Goal: Task Accomplishment & Management: Complete application form

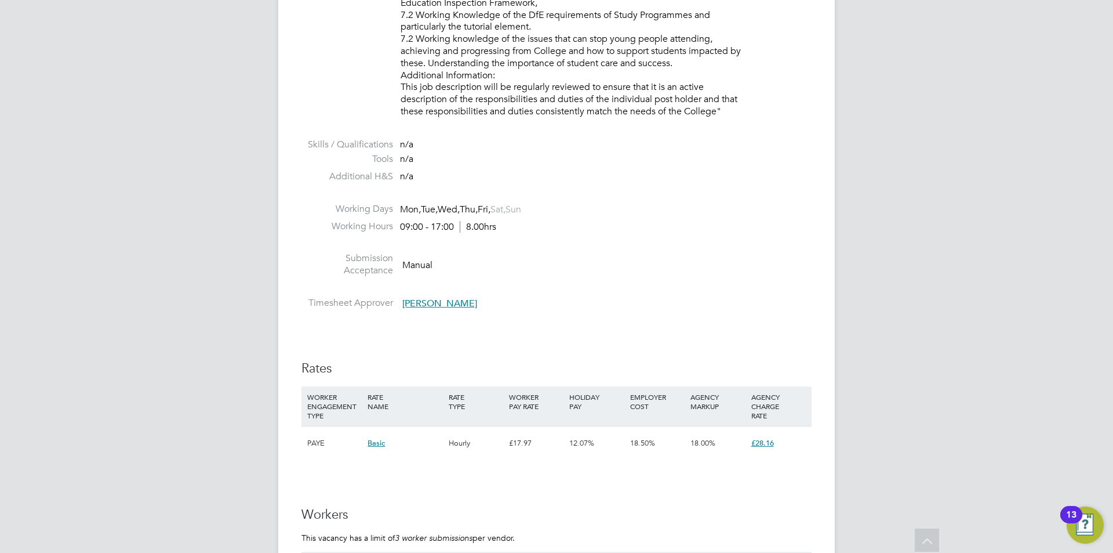
scroll to position [1508, 0]
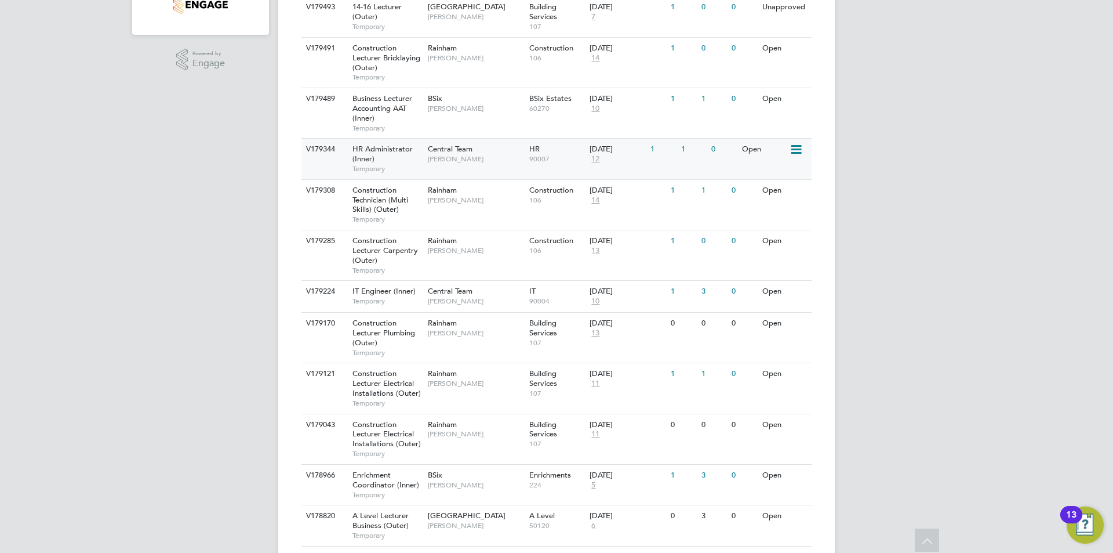
scroll to position [58, 0]
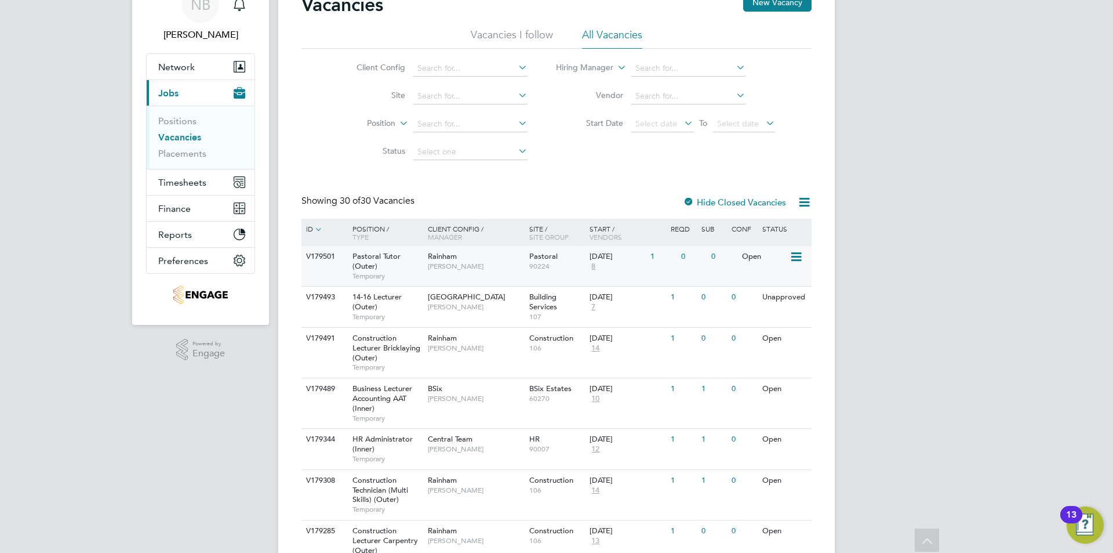
click at [374, 263] on span "Pastoral Tutor (Outer)" at bounding box center [377, 261] width 48 height 20
click at [406, 265] on div "Pastoral Tutor (Outer) Temporary" at bounding box center [384, 266] width 81 height 40
click at [377, 224] on div "Position / Type" at bounding box center [384, 233] width 81 height 28
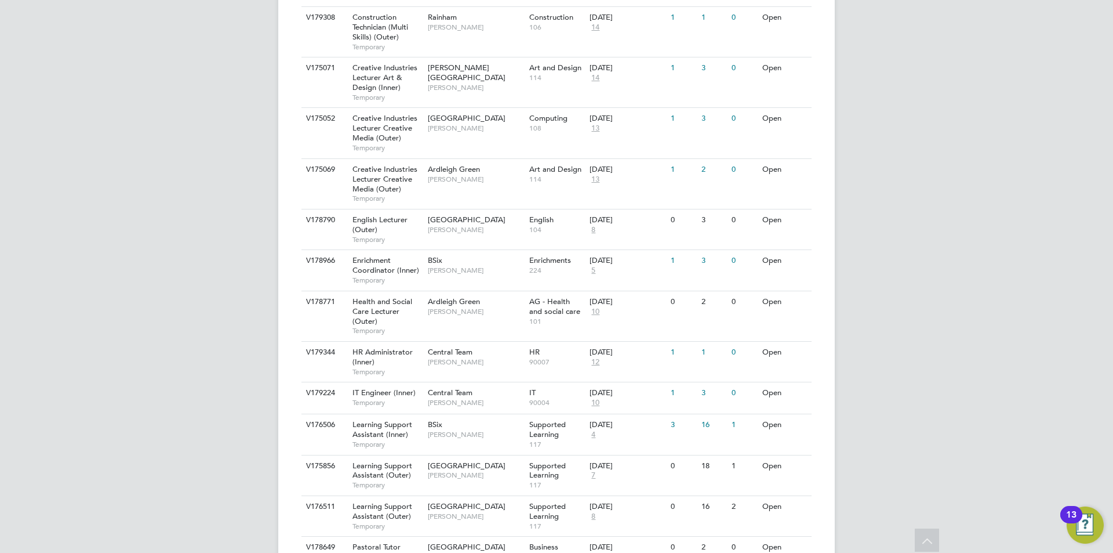
scroll to position [1155, 0]
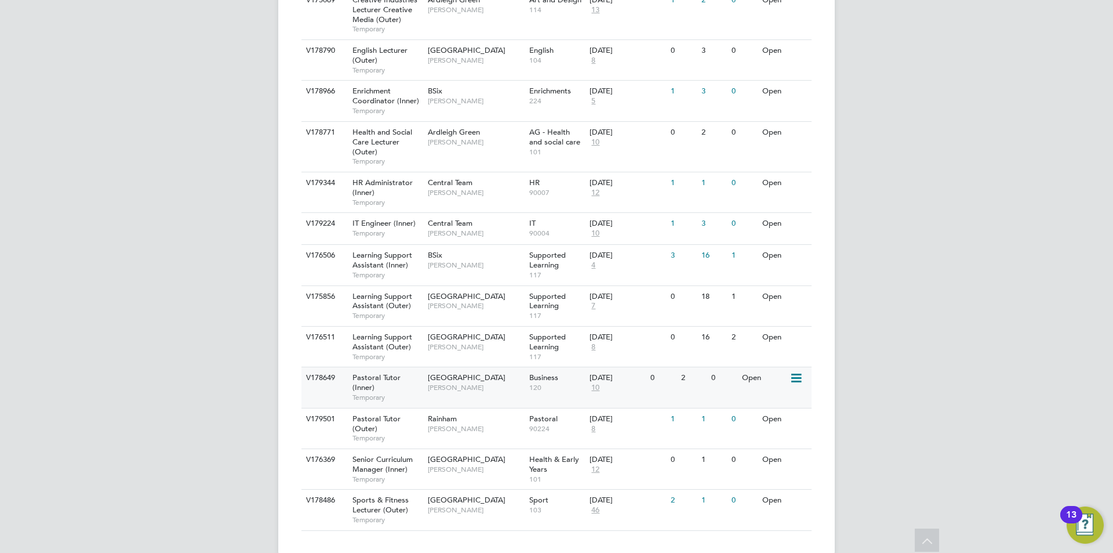
click at [380, 372] on span "Pastoral Tutor (Inner)" at bounding box center [377, 382] width 48 height 20
click at [378, 367] on div "Pastoral Tutor (Inner) Temporary" at bounding box center [384, 387] width 81 height 40
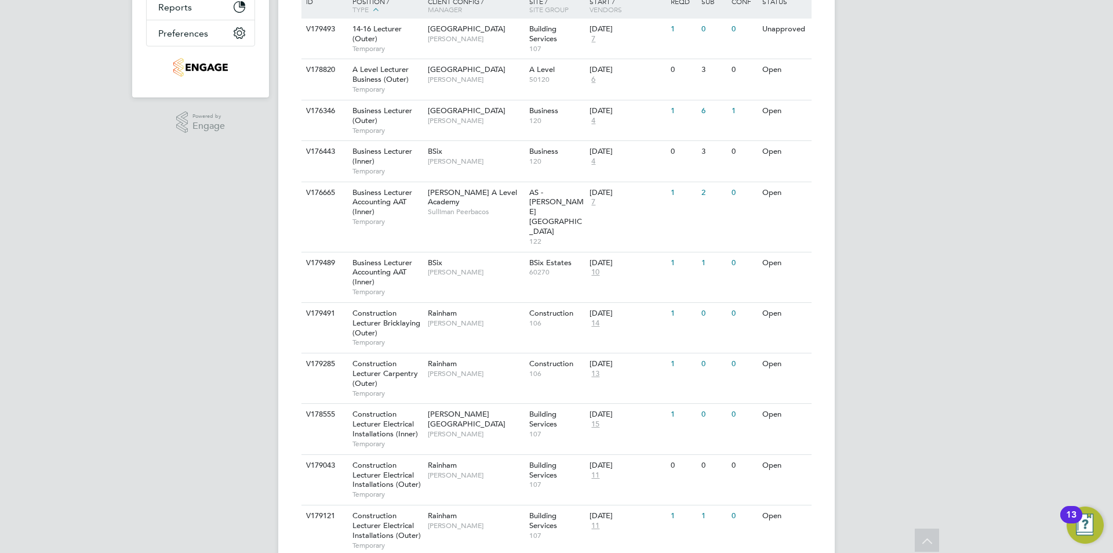
scroll to position [0, 0]
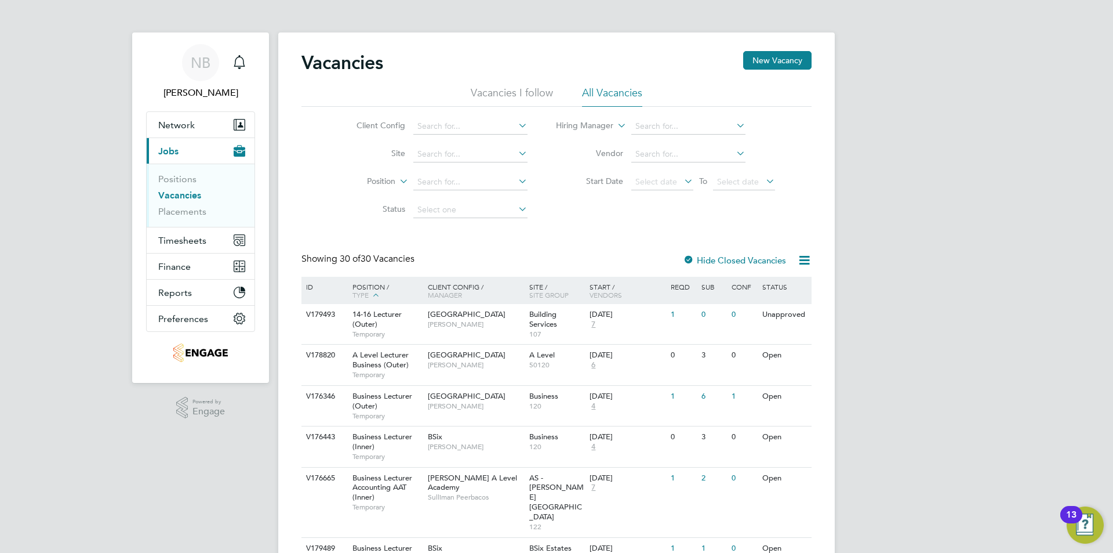
click at [309, 288] on div "ID" at bounding box center [323, 287] width 41 height 20
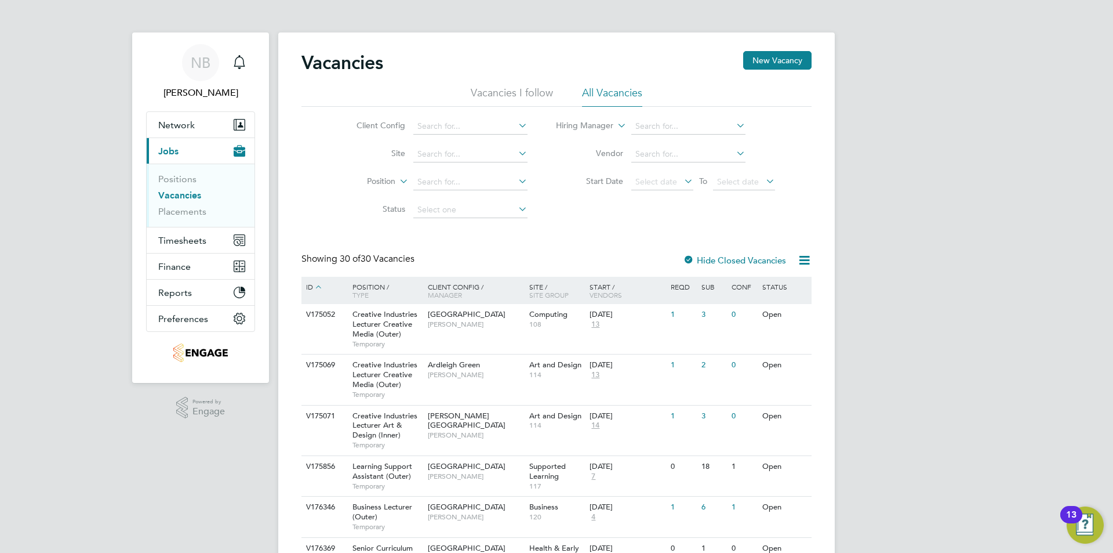
click at [309, 288] on div "ID" at bounding box center [323, 287] width 41 height 21
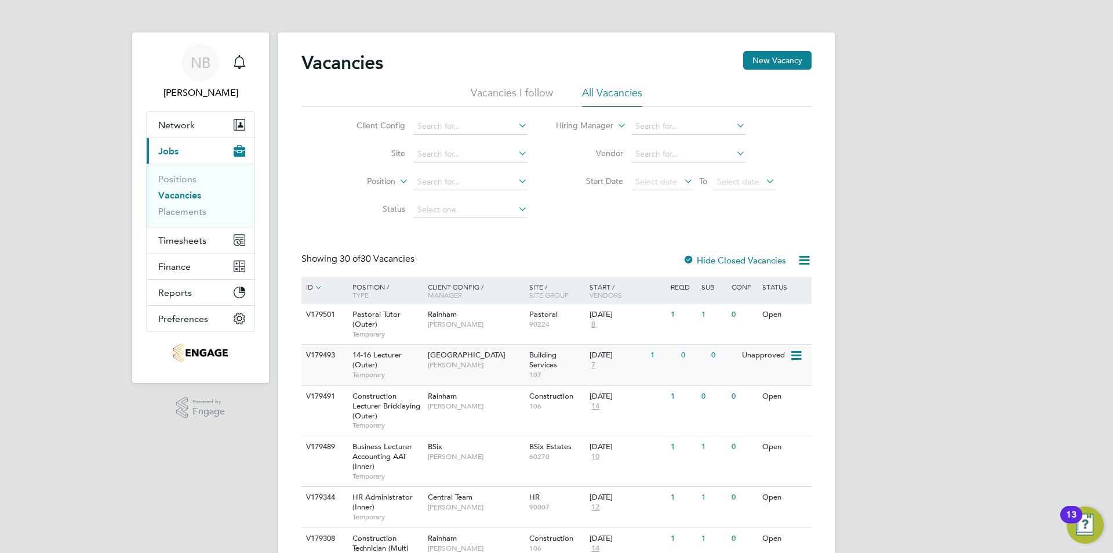
click at [763, 358] on div "Unapproved" at bounding box center [764, 354] width 50 height 21
click at [382, 411] on div "Construction Lecturer Bricklaying (Outer) Temporary" at bounding box center [384, 411] width 81 height 50
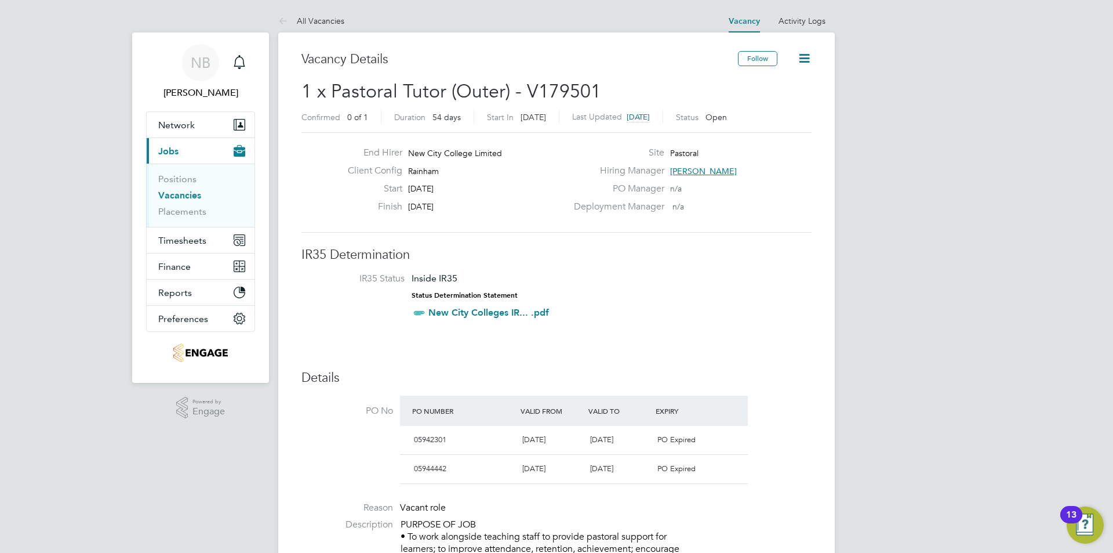
click at [692, 171] on span "[PERSON_NAME]" at bounding box center [703, 171] width 67 height 10
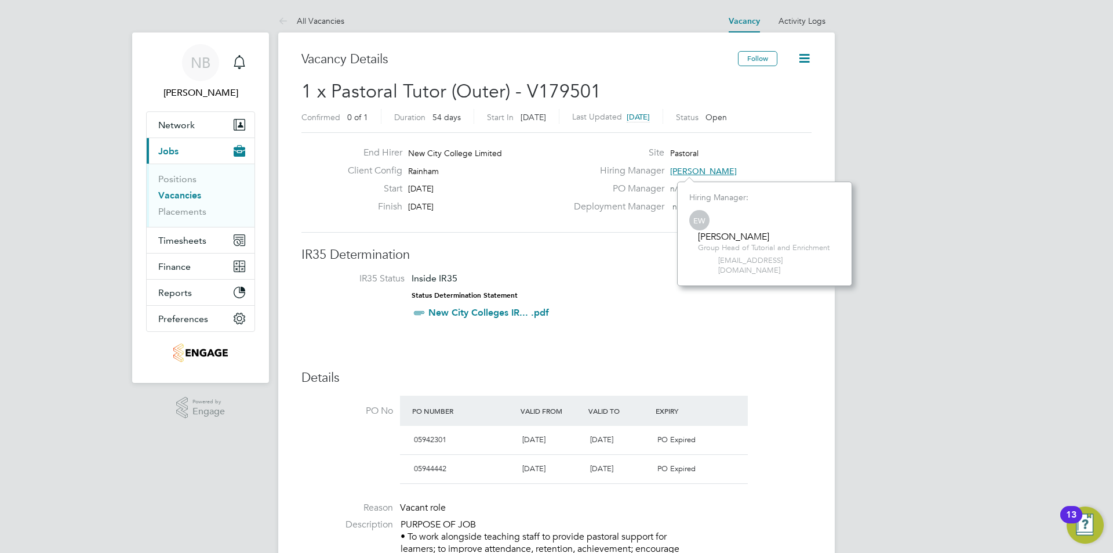
scroll to position [95, 175]
click at [743, 147] on div "Site Pastoral" at bounding box center [691, 156] width 249 height 18
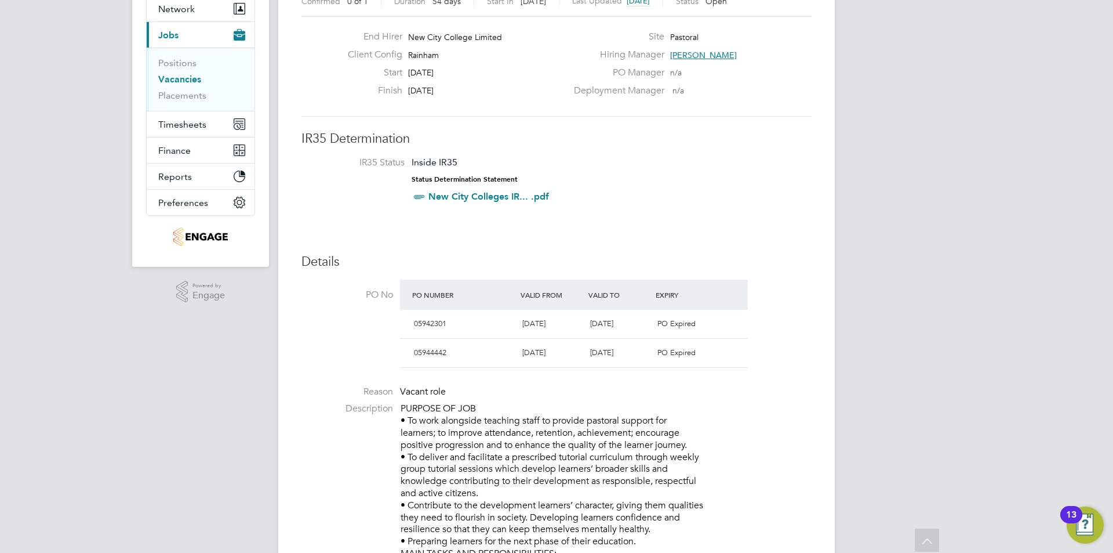
scroll to position [0, 0]
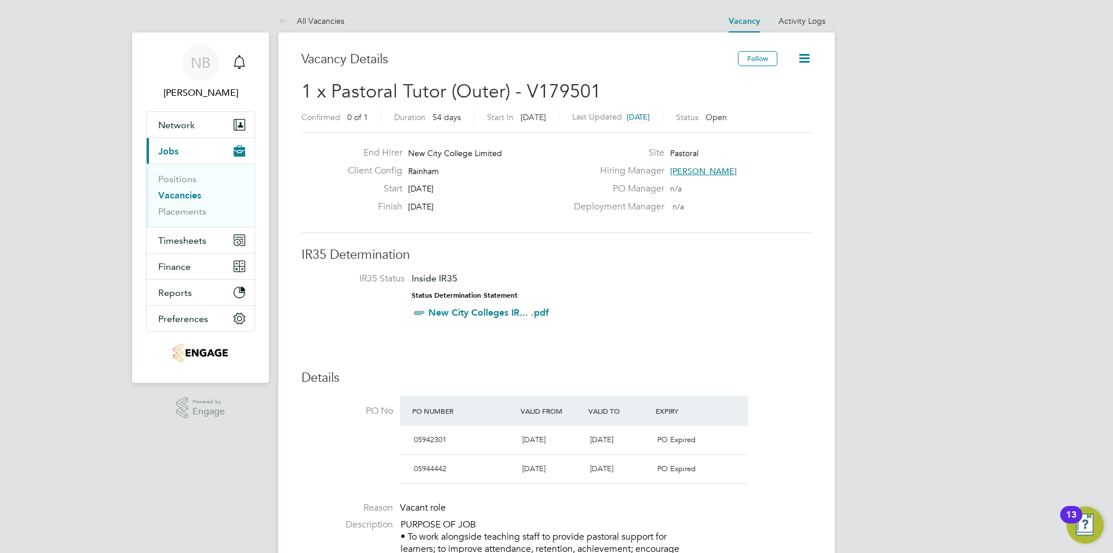
click at [684, 168] on span "[PERSON_NAME]" at bounding box center [703, 171] width 67 height 10
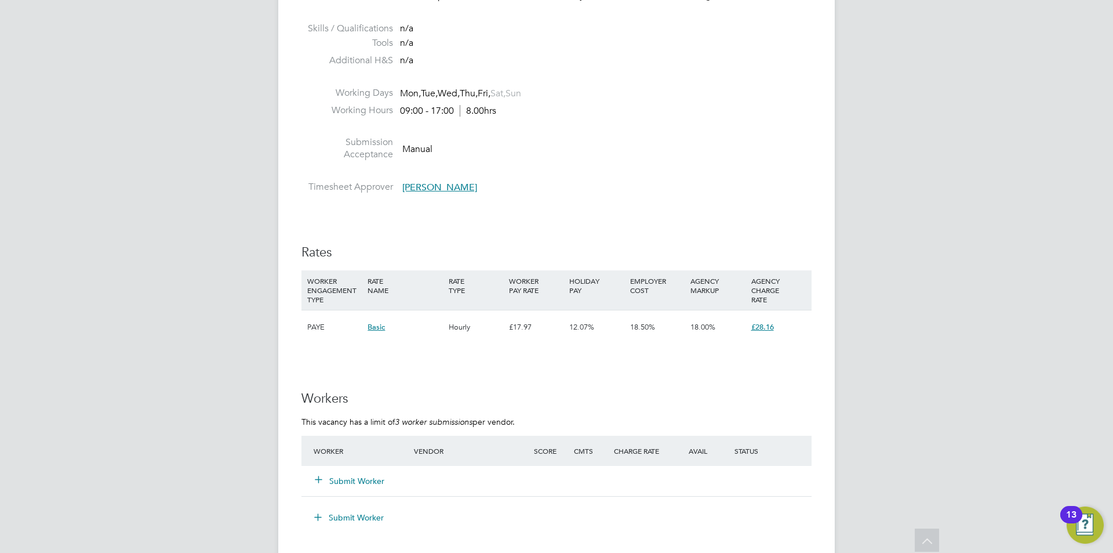
scroll to position [2029, 0]
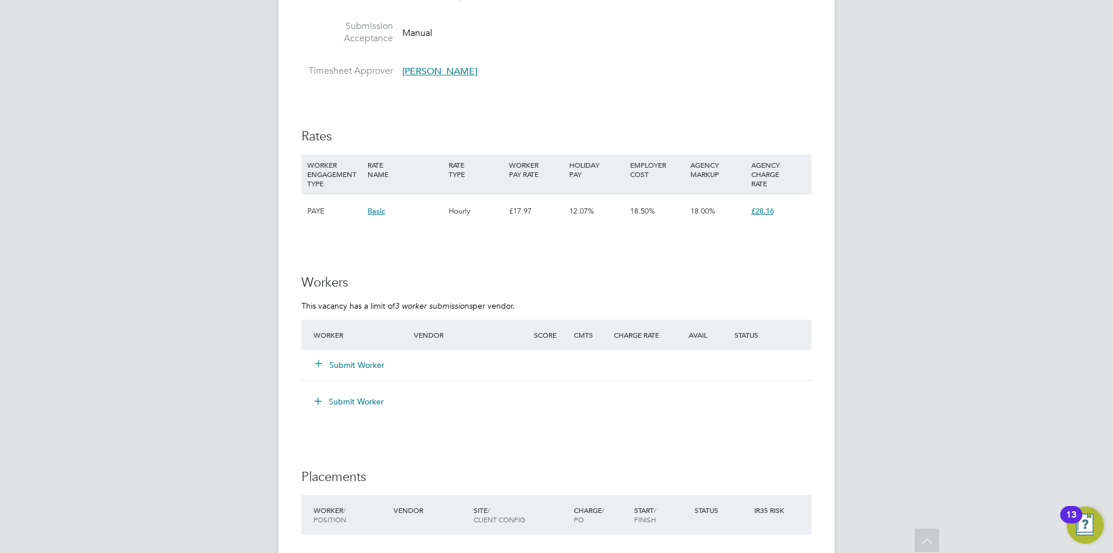
click at [346, 365] on button "Submit Worker" at bounding box center [350, 365] width 70 height 12
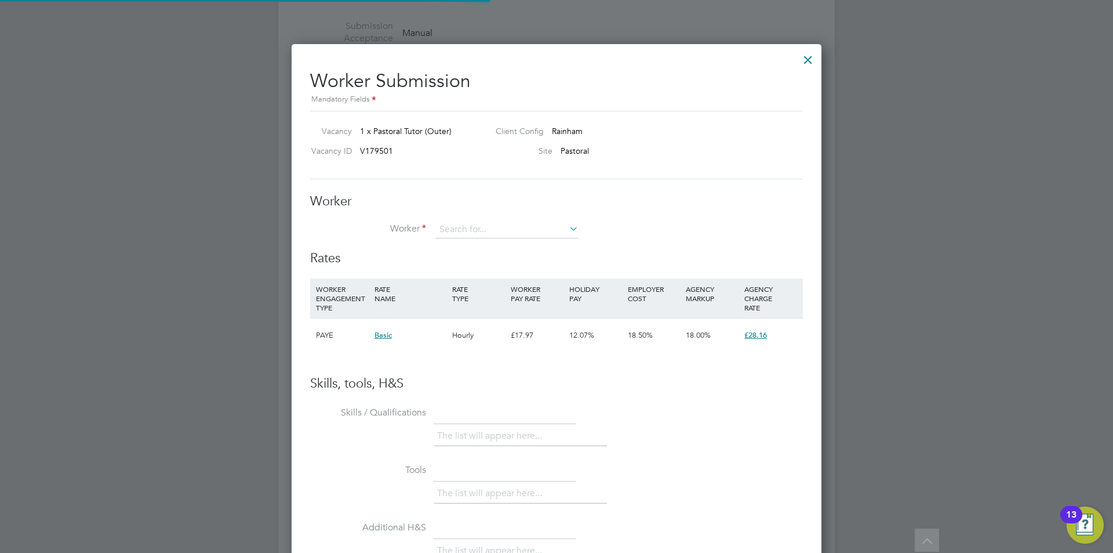
scroll to position [34, 79]
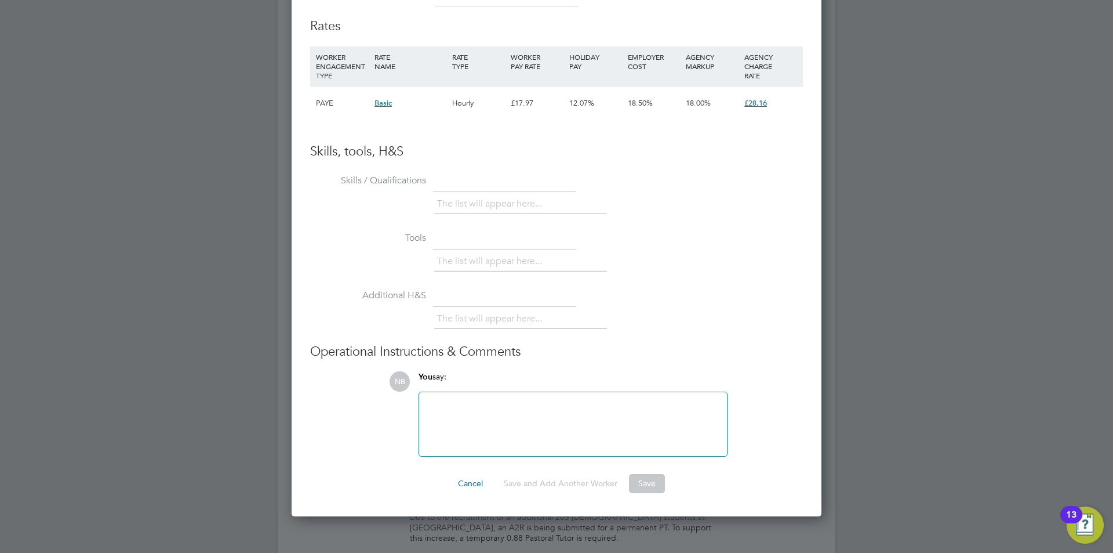
click at [459, 107] on div "Hourly" at bounding box center [478, 103] width 59 height 34
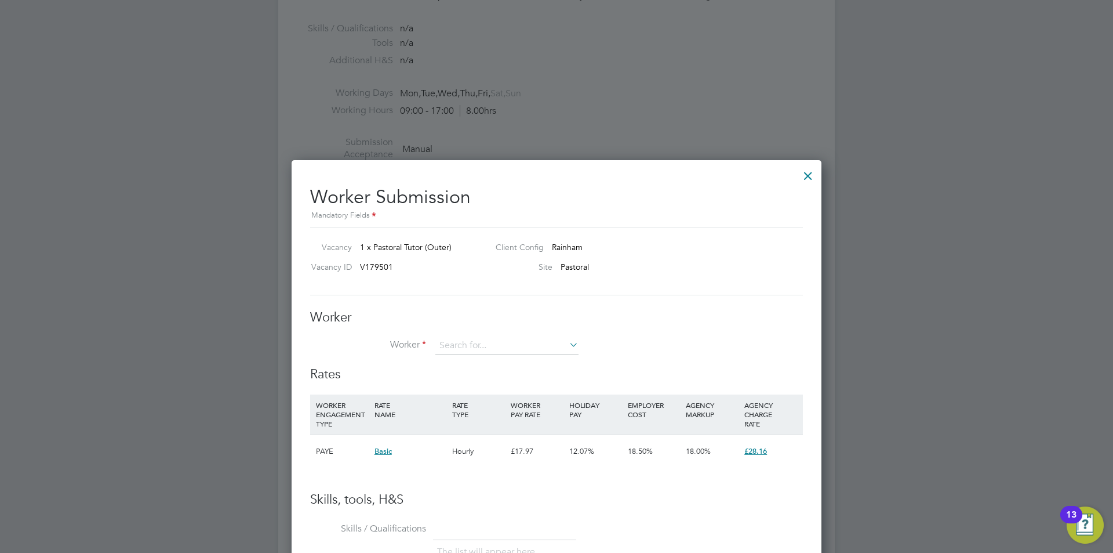
scroll to position [1566, 0]
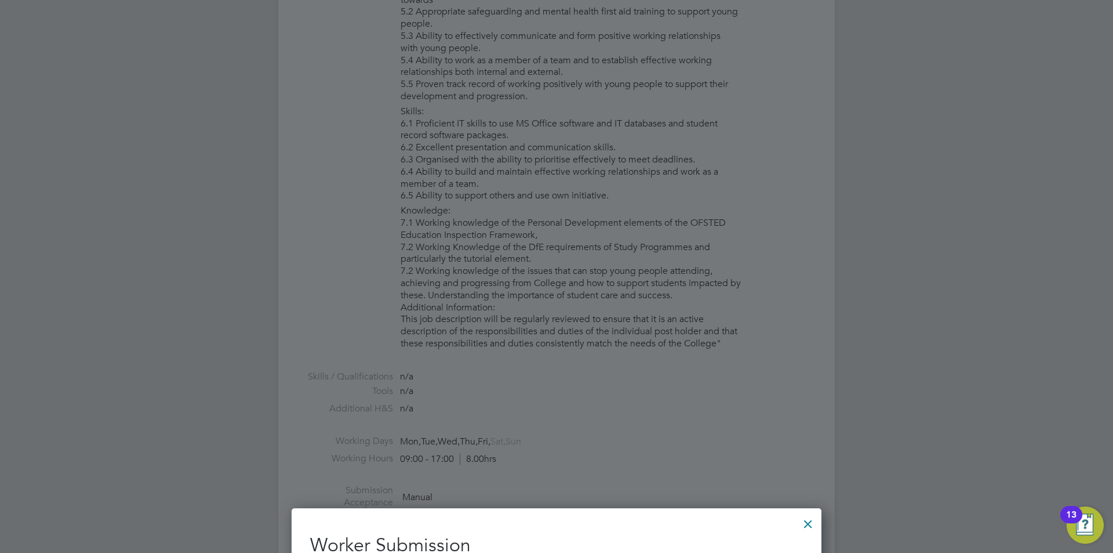
click at [804, 528] on div at bounding box center [808, 520] width 21 height 21
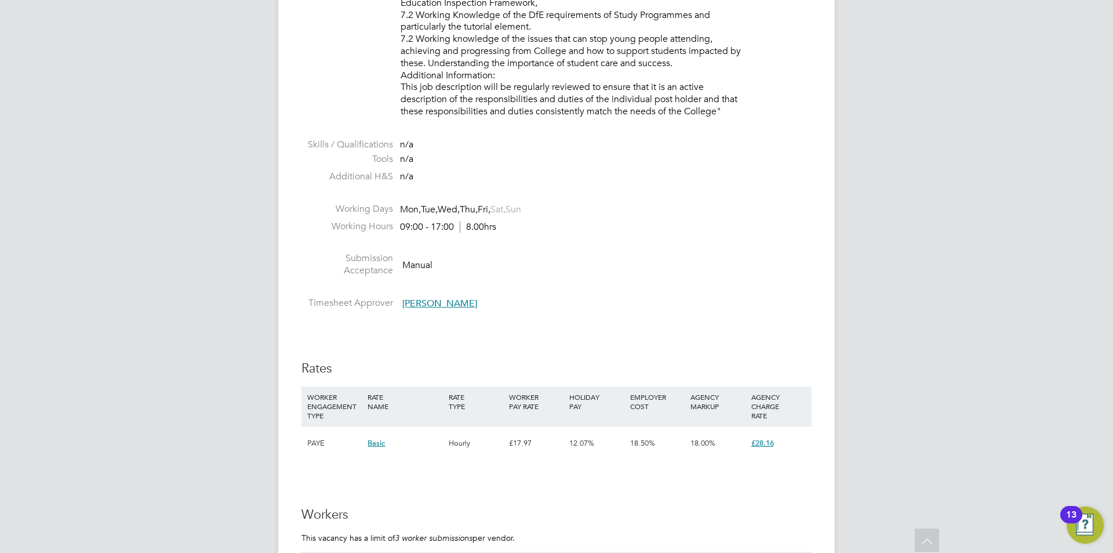
scroll to position [2145, 0]
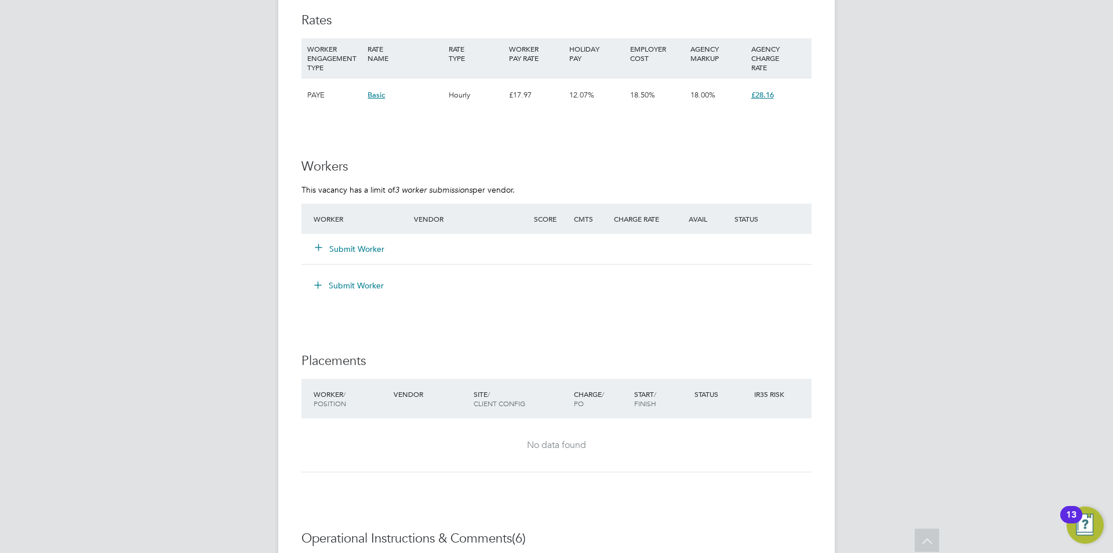
click at [362, 247] on button "Submit Worker" at bounding box center [350, 249] width 70 height 12
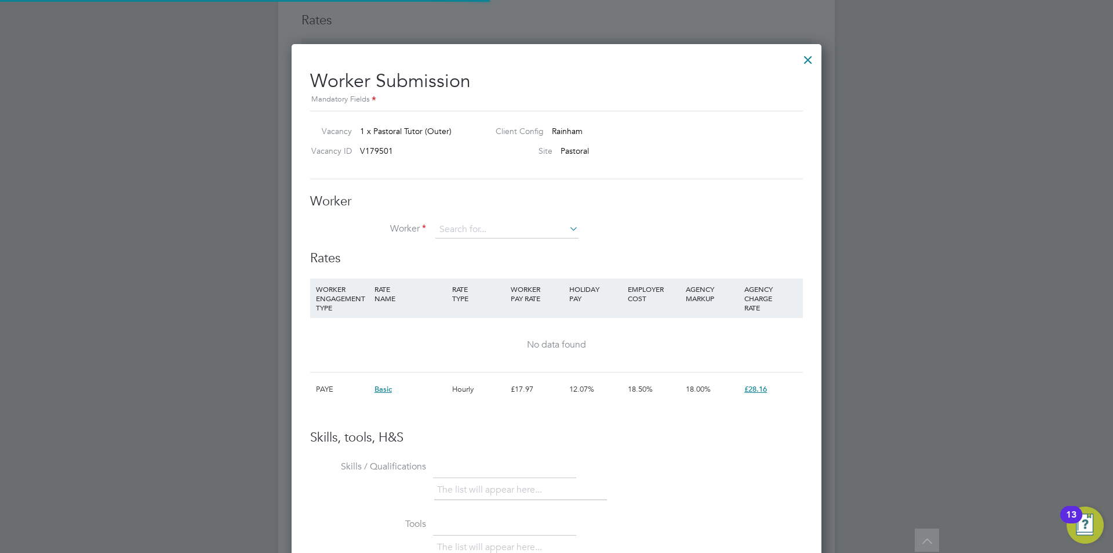
scroll to position [704, 531]
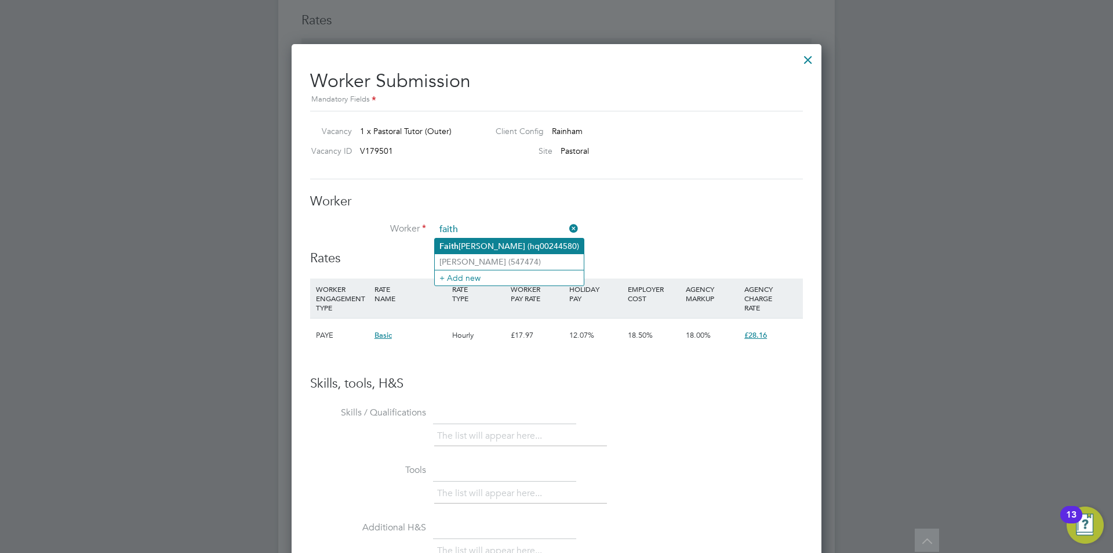
click at [462, 240] on li "Faith Bernard (hq00244580)" at bounding box center [509, 246] width 149 height 16
type input "Faith Bernard (hq00244580)"
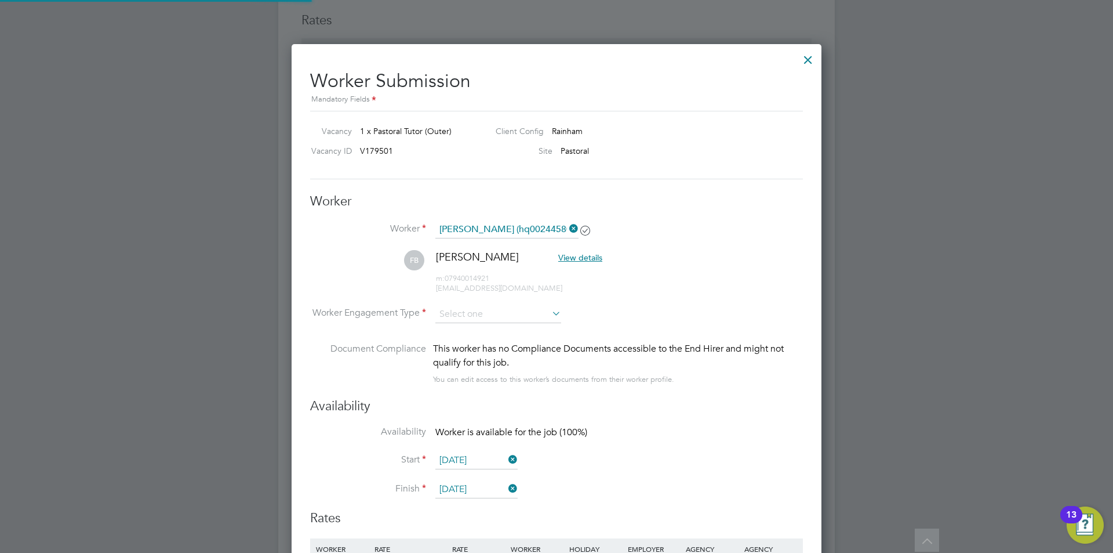
scroll to position [964, 531]
click at [528, 315] on input at bounding box center [498, 314] width 126 height 17
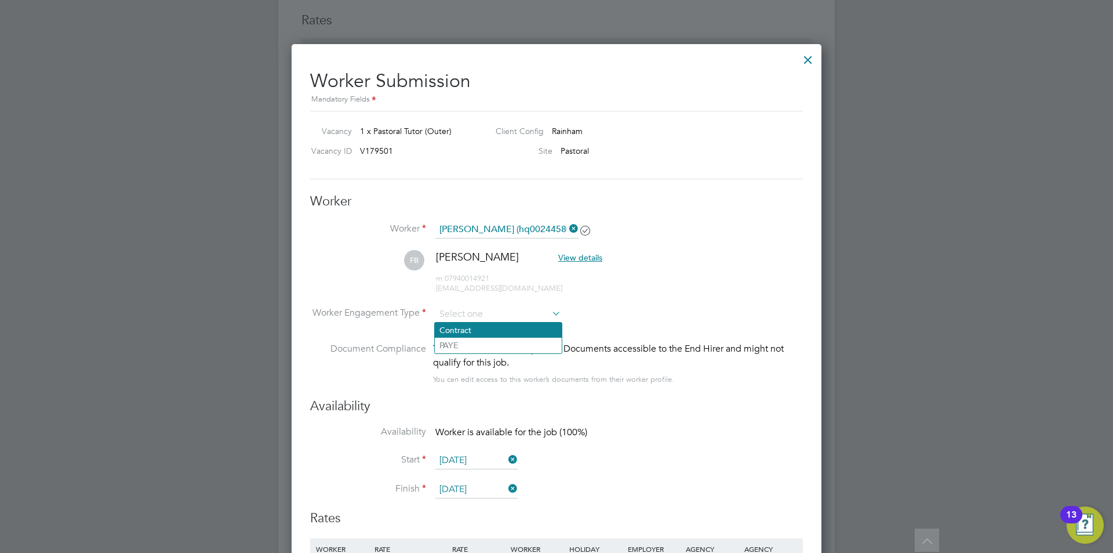
click at [482, 330] on li "Contract" at bounding box center [498, 329] width 127 height 15
type input "Contract"
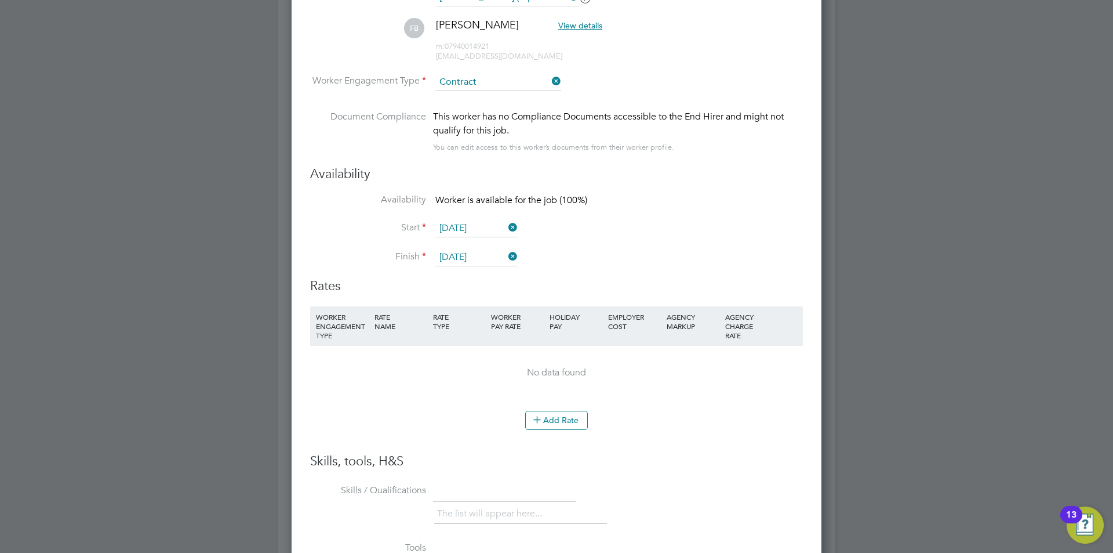
scroll to position [2551, 0]
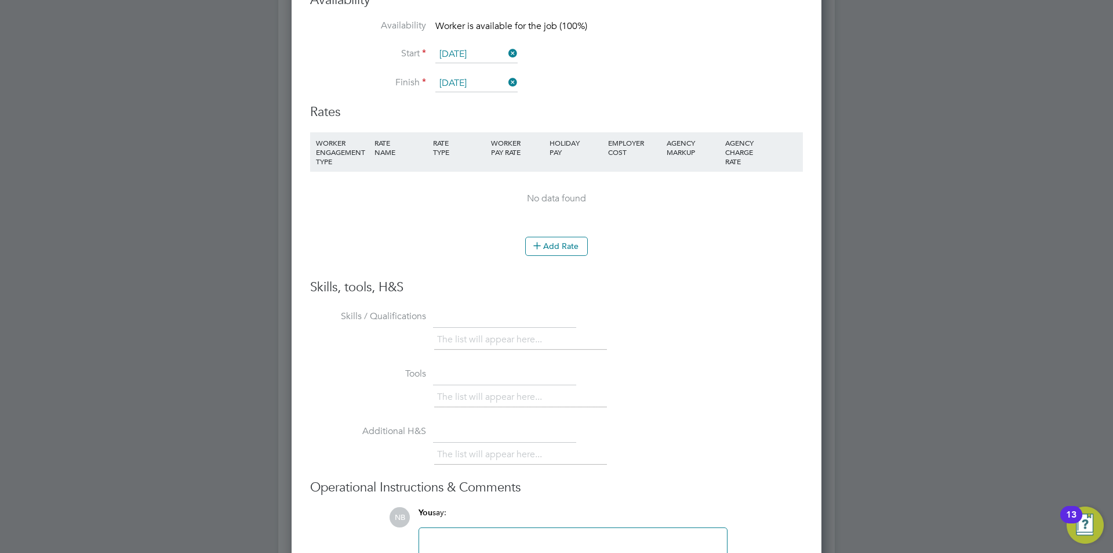
click at [549, 261] on li "Add Rate" at bounding box center [556, 252] width 493 height 30
click at [549, 249] on button "Add Rate" at bounding box center [556, 246] width 63 height 19
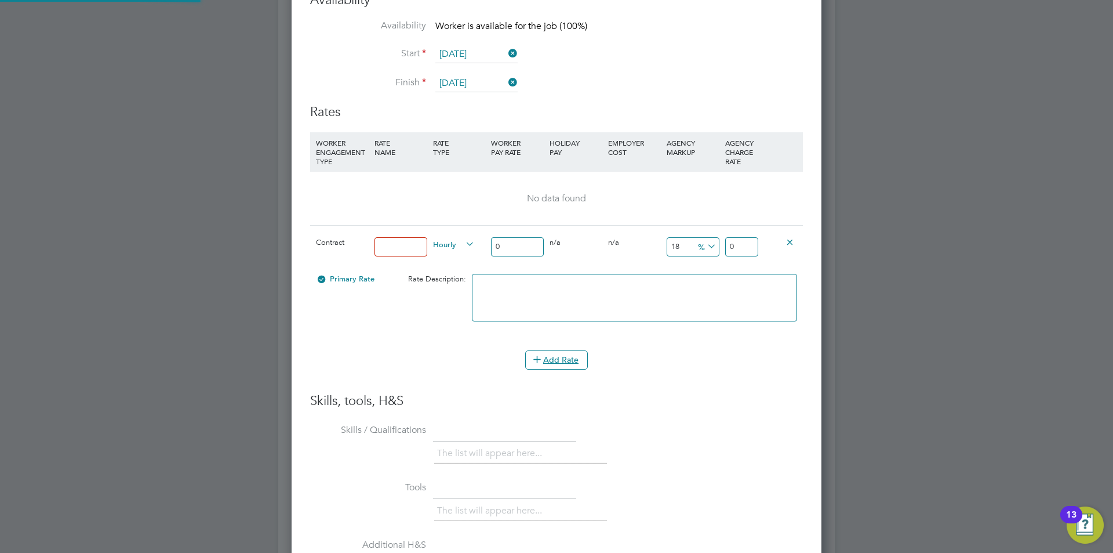
scroll to position [1073, 531]
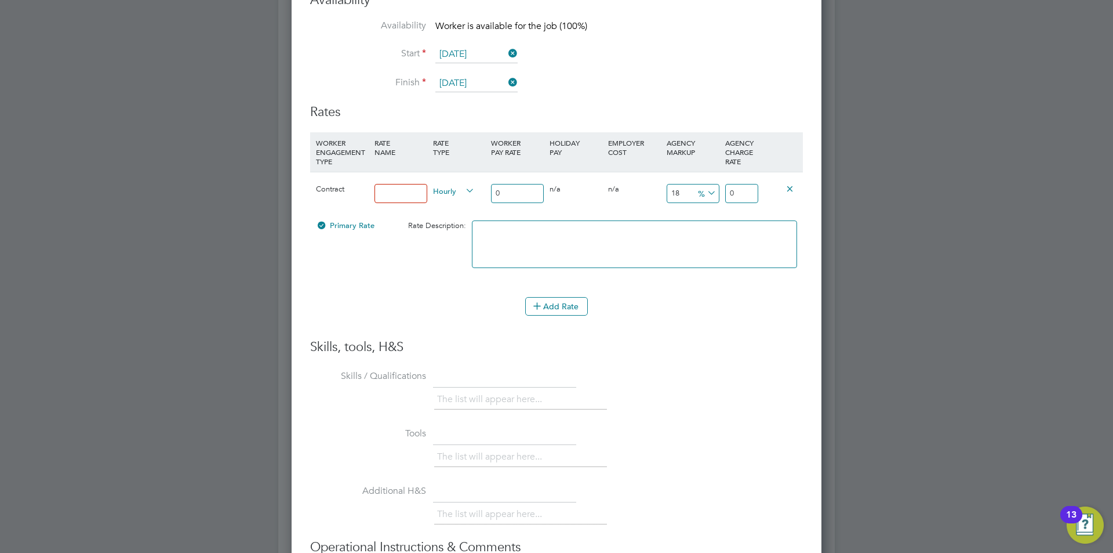
drag, startPoint x: 382, startPoint y: 191, endPoint x: 380, endPoint y: 185, distance: 6.2
click at [382, 191] on input at bounding box center [401, 193] width 53 height 19
click at [505, 193] on input "0" at bounding box center [517, 193] width 53 height 19
drag, startPoint x: 407, startPoint y: 193, endPoint x: 347, endPoint y: 186, distance: 60.1
click at [350, 186] on div "Contract 35 Hourly 0 0 n/a 0 n/a 18 0 % 0" at bounding box center [556, 193] width 493 height 43
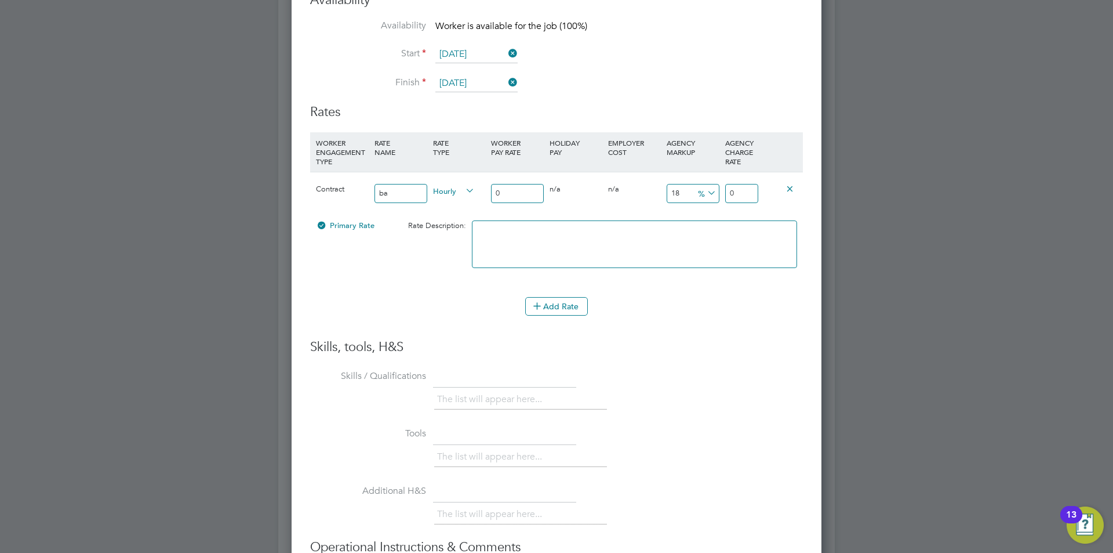
type input "basic"
click at [508, 196] on input "0" at bounding box center [517, 193] width 53 height 19
type input "3"
type input "3.54"
type input "35"
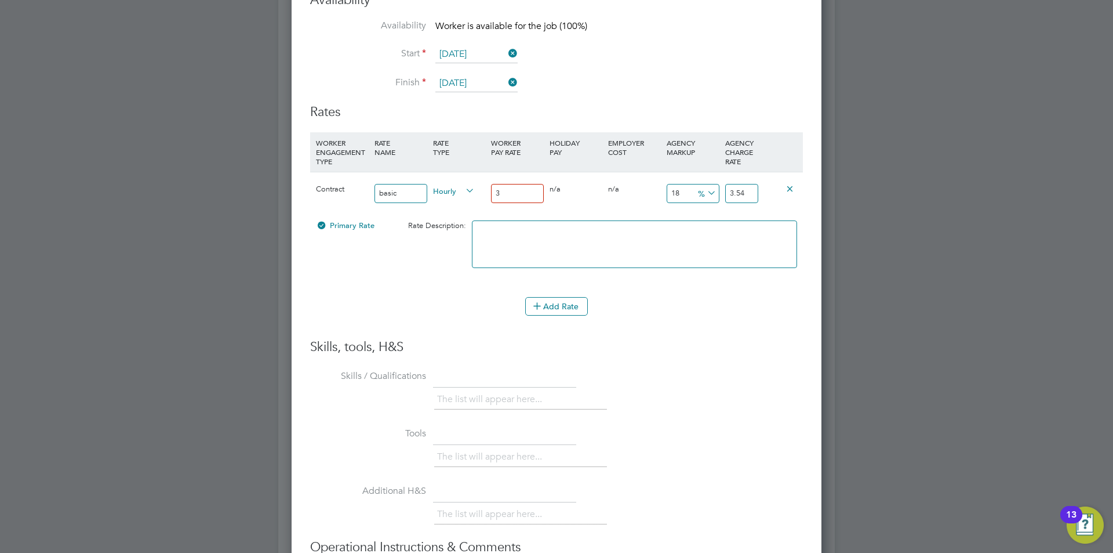
type input "41.3"
type input "35"
click at [705, 193] on icon at bounding box center [705, 193] width 0 height 16
click at [699, 223] on li "£" at bounding box center [707, 220] width 28 height 15
drag, startPoint x: 684, startPoint y: 197, endPoint x: 641, endPoint y: 190, distance: 43.4
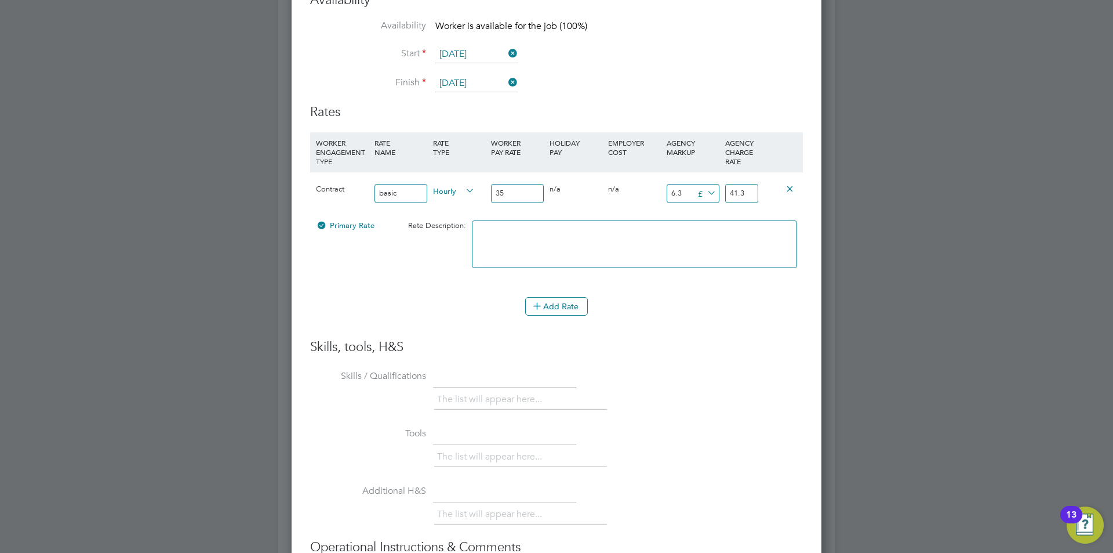
click at [641, 190] on div "Contract basic Hourly 35 0 n/a 0 n/a 18 6.3 £ 41.3" at bounding box center [556, 193] width 493 height 43
type input "1"
type input "36"
type input "11"
type input "46"
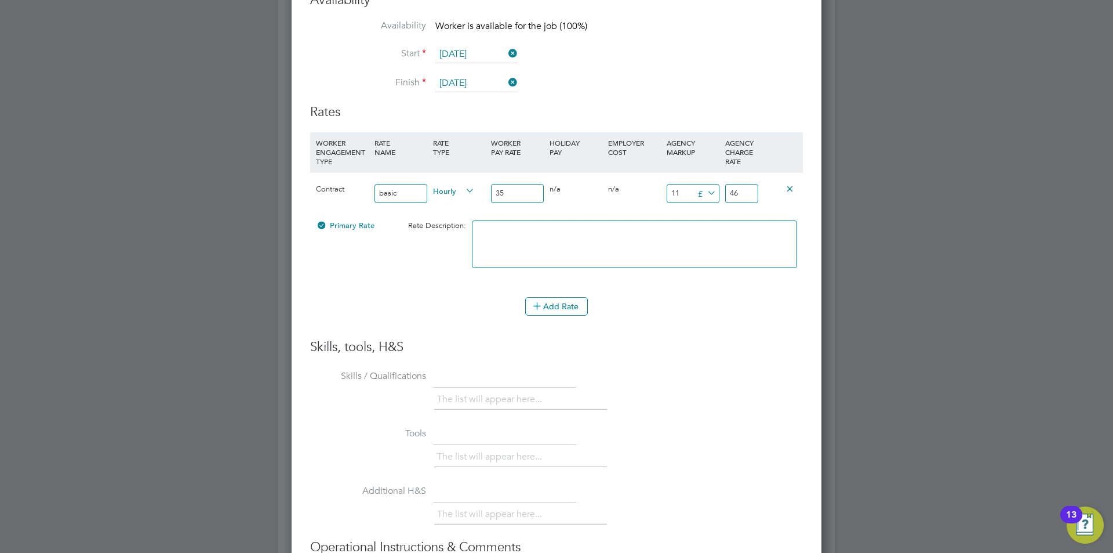
type input "11.5"
type input "46.5"
type input "11.5"
click at [542, 301] on icon at bounding box center [537, 305] width 9 height 9
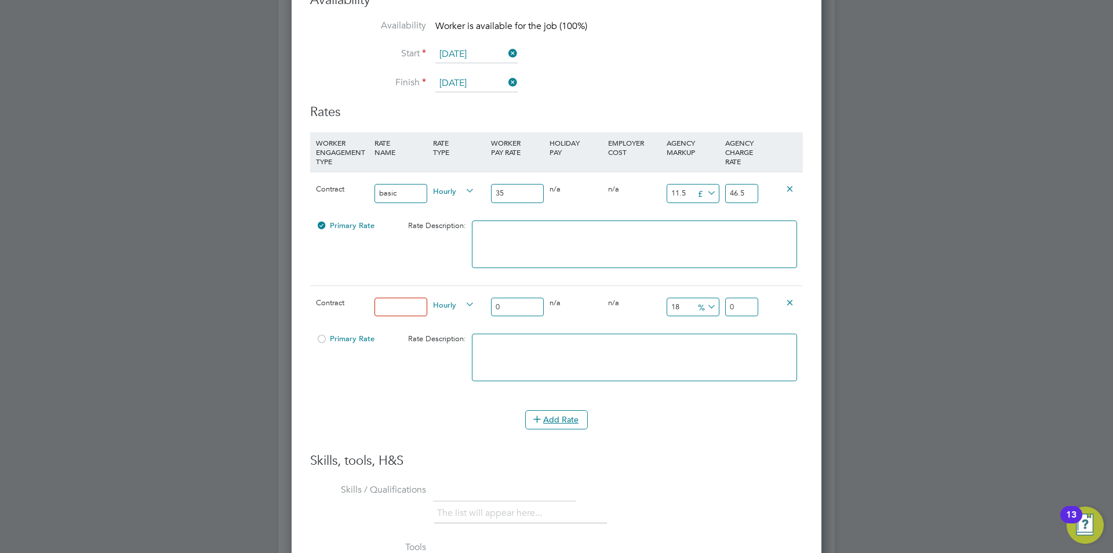
click at [791, 304] on icon at bounding box center [790, 301] width 9 height 9
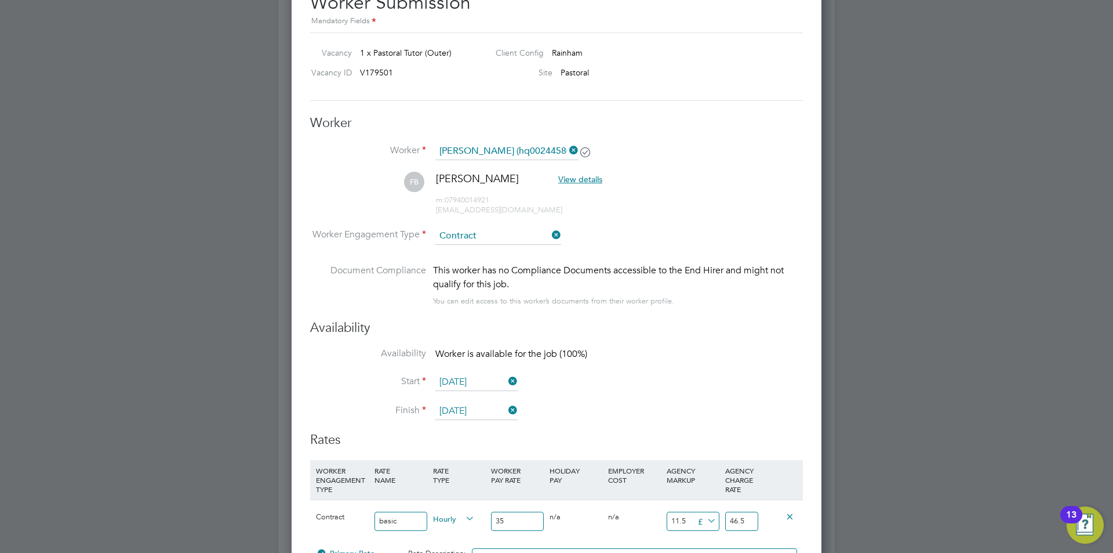
scroll to position [2108, 0]
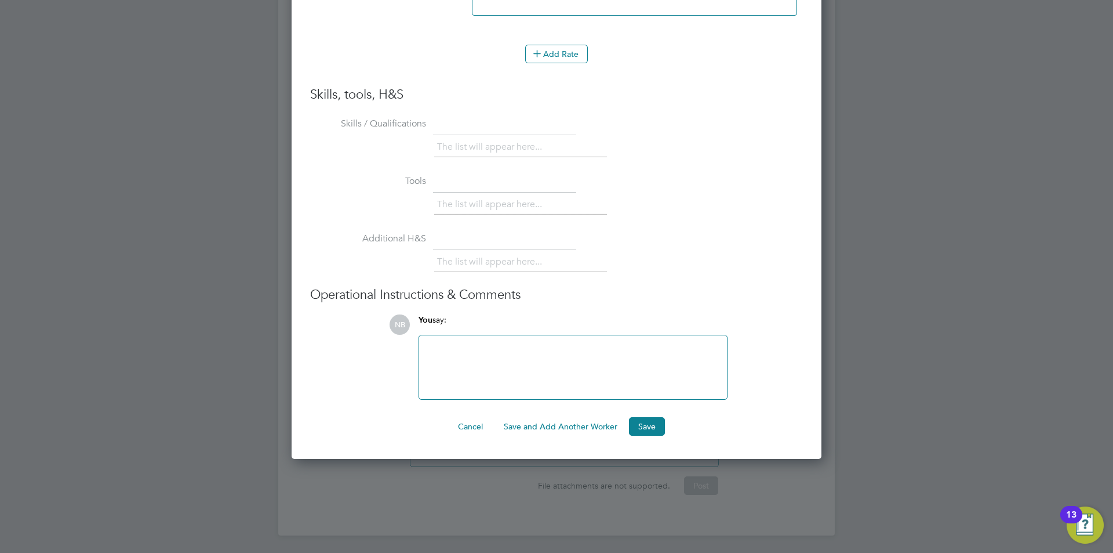
click at [497, 367] on div at bounding box center [573, 367] width 294 height 50
click at [420, 307] on ul "Skills / Qualifications The list will appear here... Tools The list will appear…" at bounding box center [556, 256] width 493 height 285
click at [466, 250] on li "Additional H&S The list will appear here..." at bounding box center [556, 257] width 493 height 57
click at [638, 341] on div at bounding box center [573, 367] width 308 height 64
click at [643, 424] on button "Save" at bounding box center [647, 426] width 36 height 19
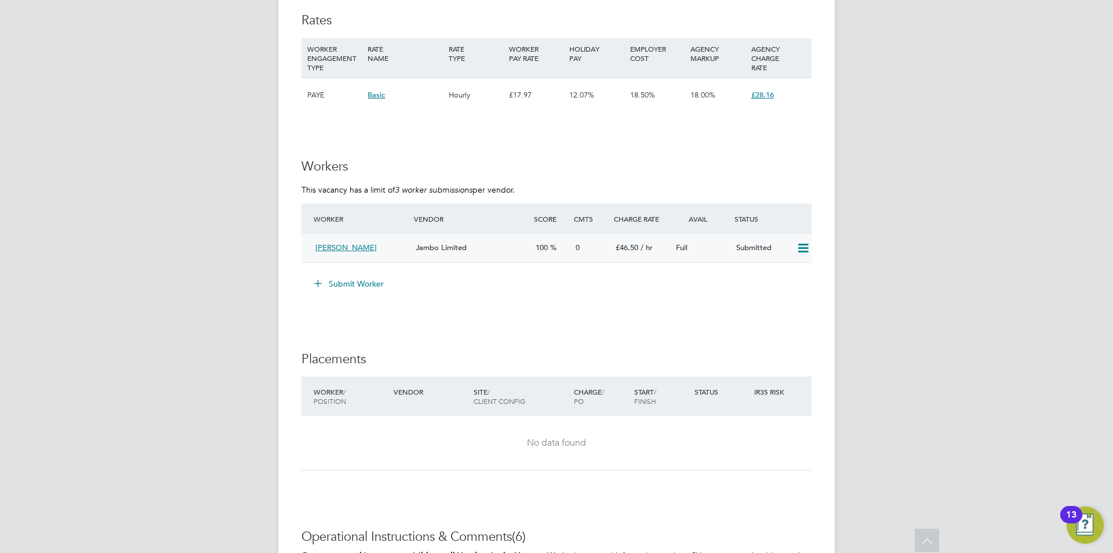
click at [805, 252] on icon at bounding box center [803, 248] width 14 height 9
click at [497, 246] on div "Jambo Limited" at bounding box center [471, 247] width 120 height 19
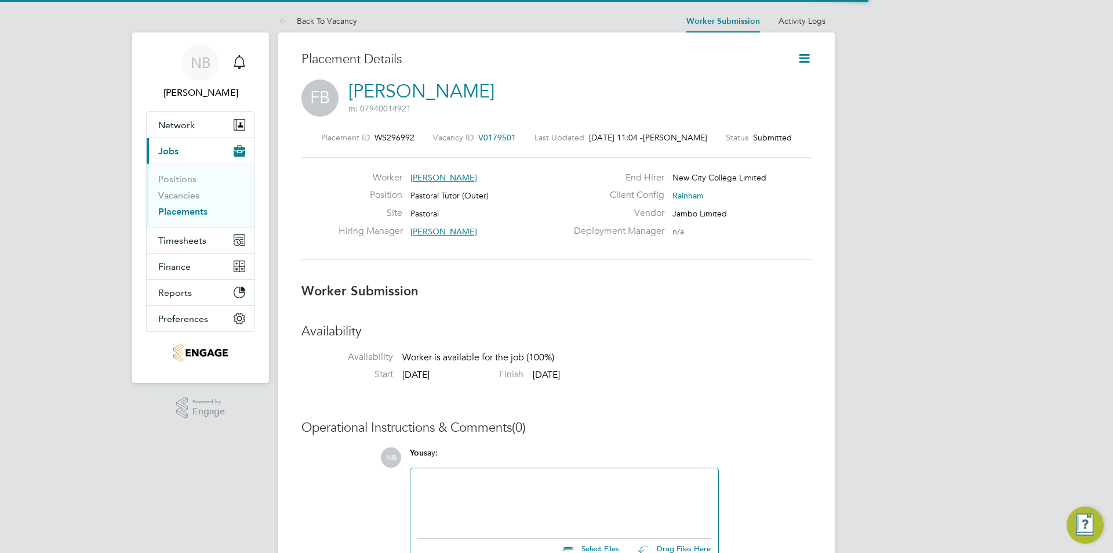
scroll to position [6, 6]
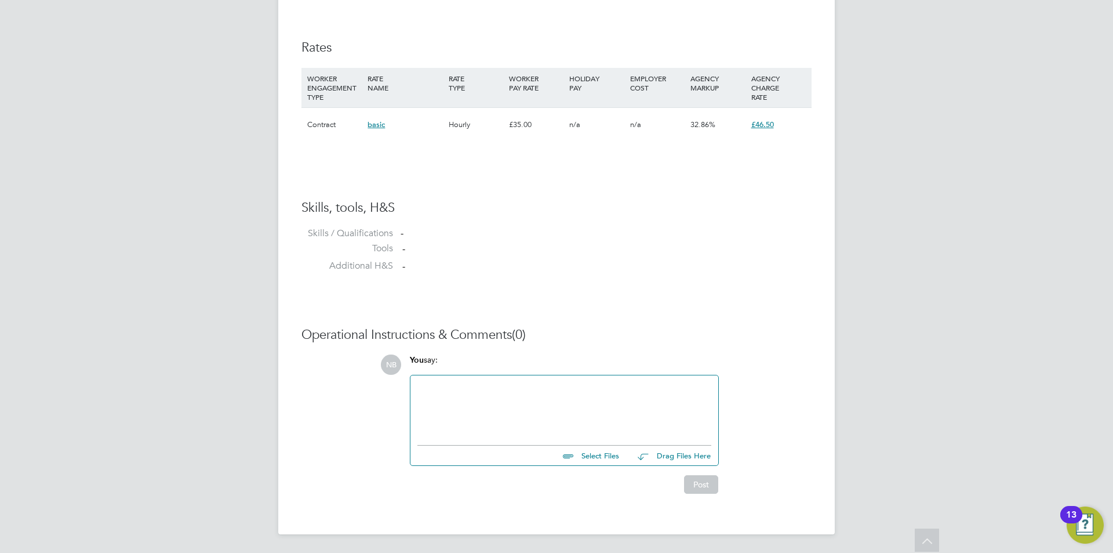
click at [596, 455] on input "file" at bounding box center [625, 453] width 174 height 16
type input "C:\fakepath\Faith - Pastoral.docx"
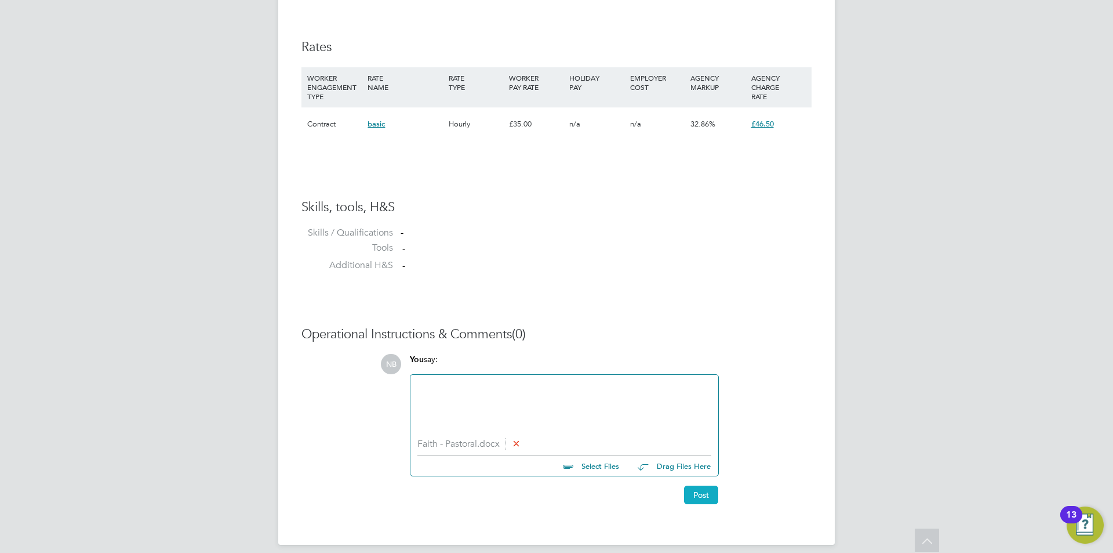
click at [706, 495] on button "Post" at bounding box center [701, 494] width 34 height 19
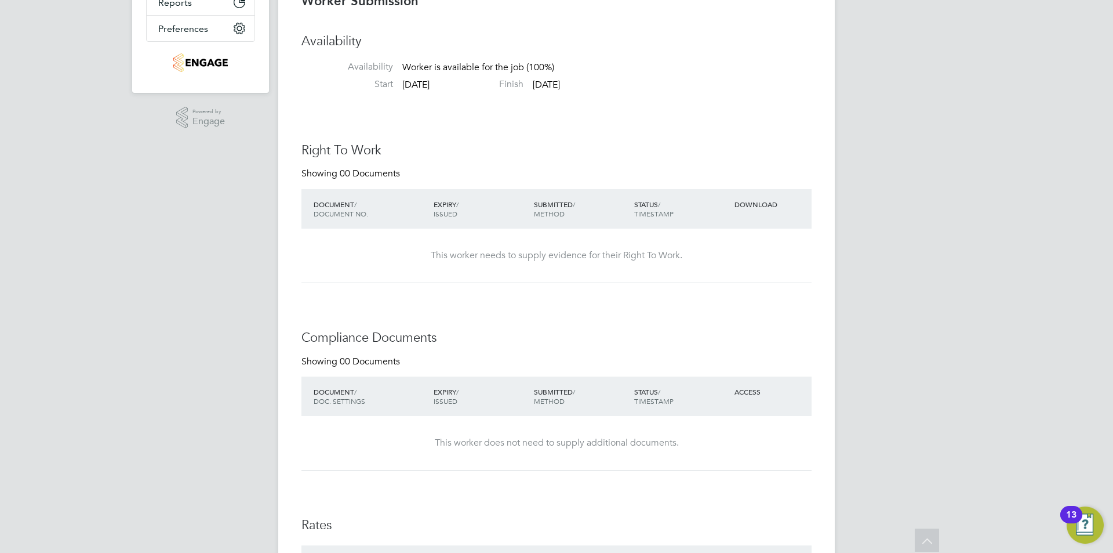
scroll to position [0, 0]
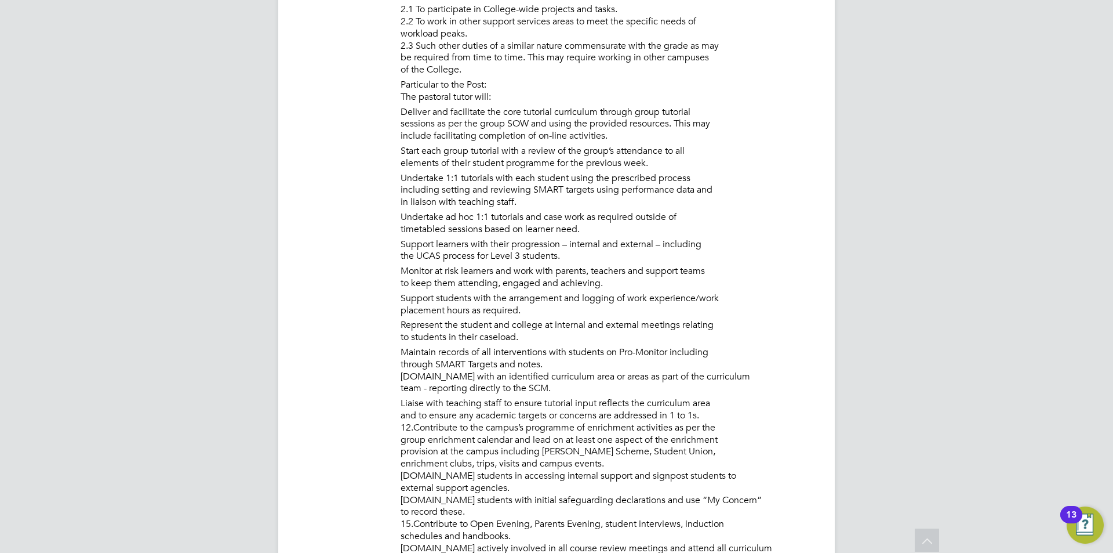
scroll to position [482, 0]
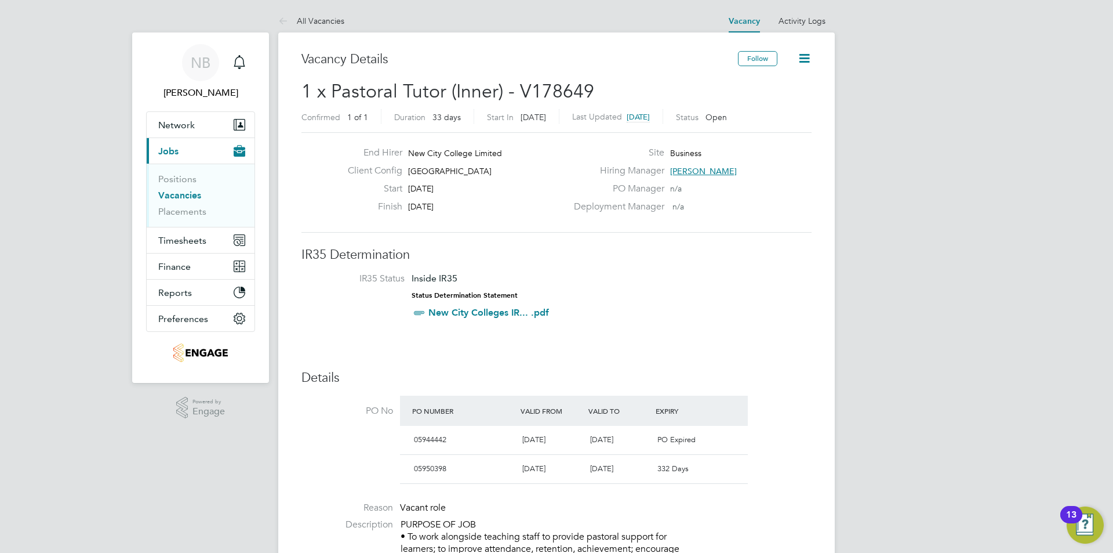
drag, startPoint x: 499, startPoint y: 166, endPoint x: 419, endPoint y: 164, distance: 80.1
click at [419, 164] on div "End Hirer New City College Limited Client Config Tower Hamlets Campus Start 25 …" at bounding box center [453, 182] width 228 height 71
copy div "Client Config Tower Hamlets Campus"
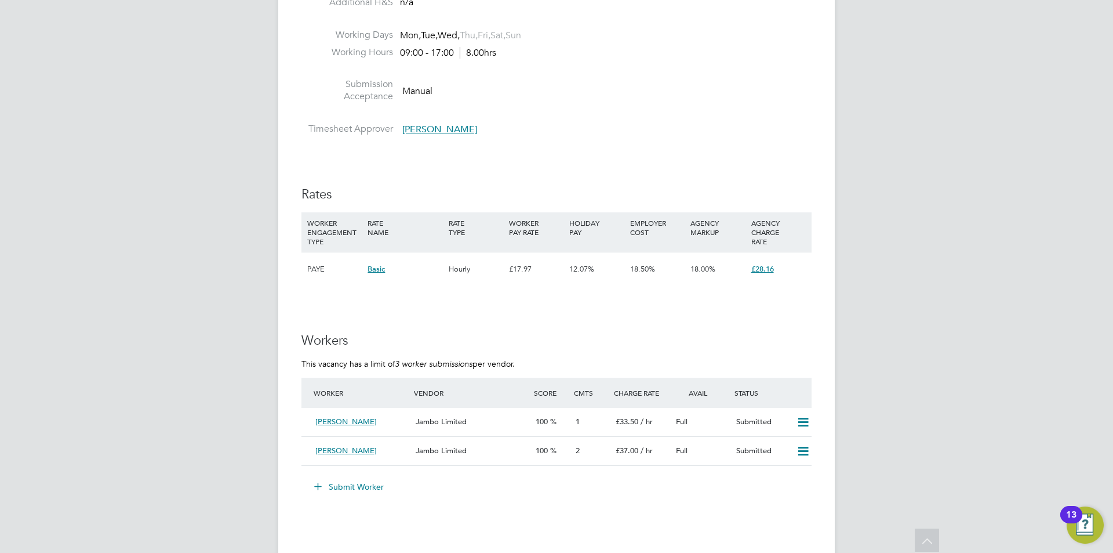
scroll to position [2203, 0]
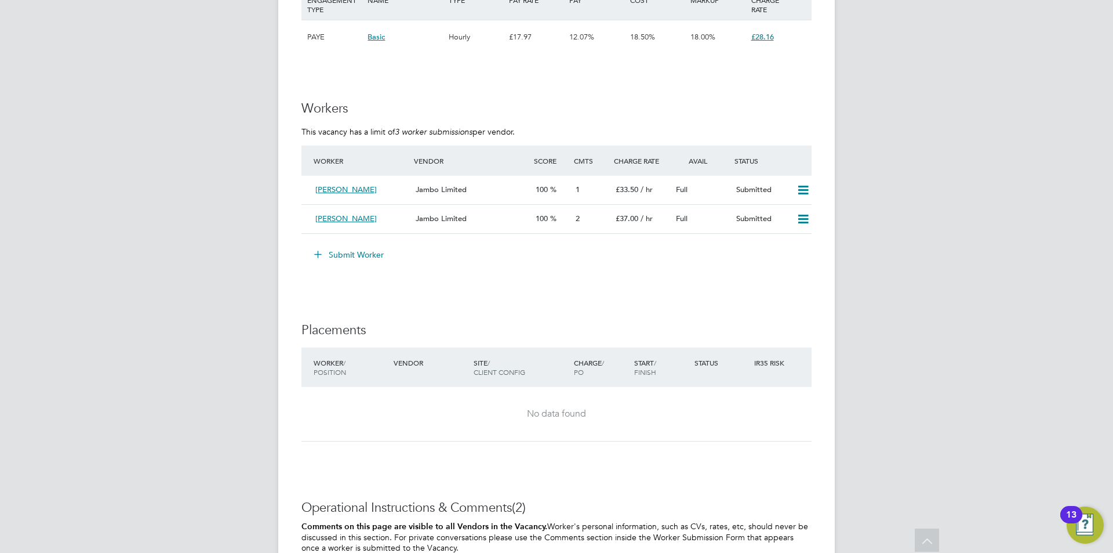
click at [348, 256] on button "Submit Worker" at bounding box center [349, 254] width 87 height 19
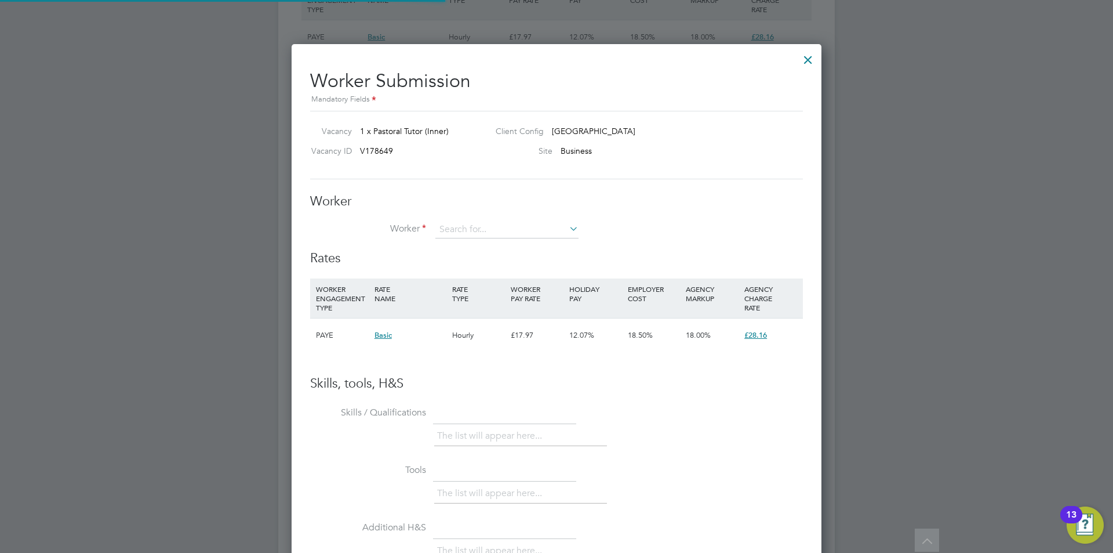
scroll to position [34, 79]
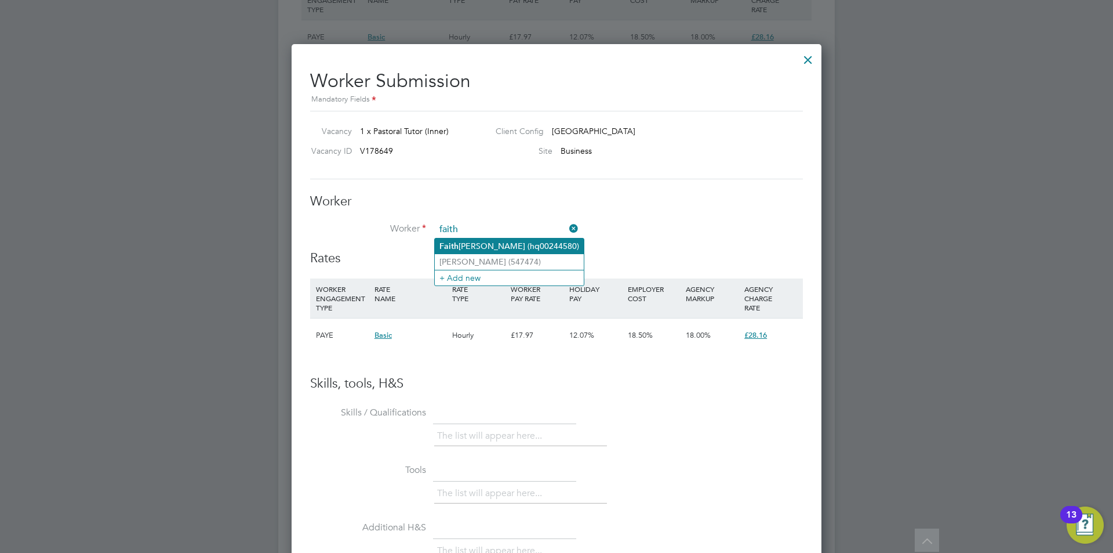
click at [480, 242] on li "Faith Bernard (hq00244580)" at bounding box center [509, 246] width 149 height 16
type input "Faith Bernard (hq00244580)"
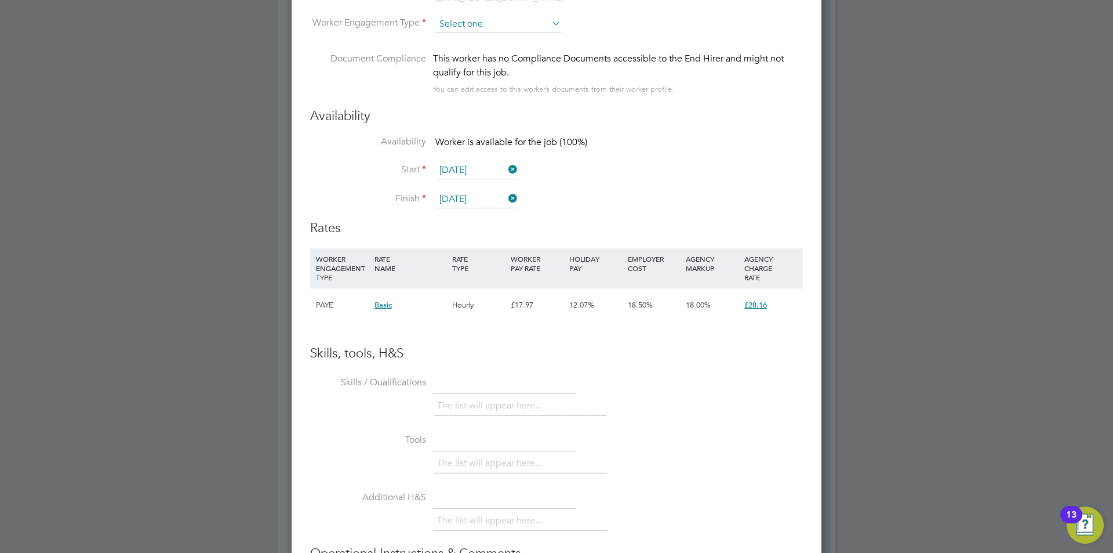
click at [496, 24] on input at bounding box center [498, 24] width 126 height 17
click at [498, 39] on li "Contract" at bounding box center [498, 39] width 127 height 15
type input "Contract"
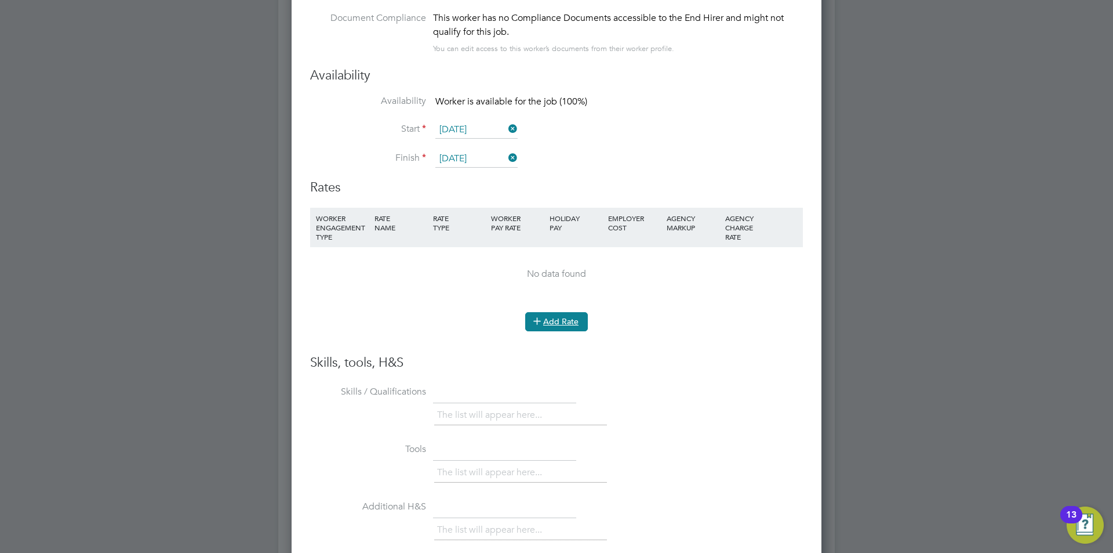
click at [557, 319] on button "Add Rate" at bounding box center [556, 321] width 63 height 19
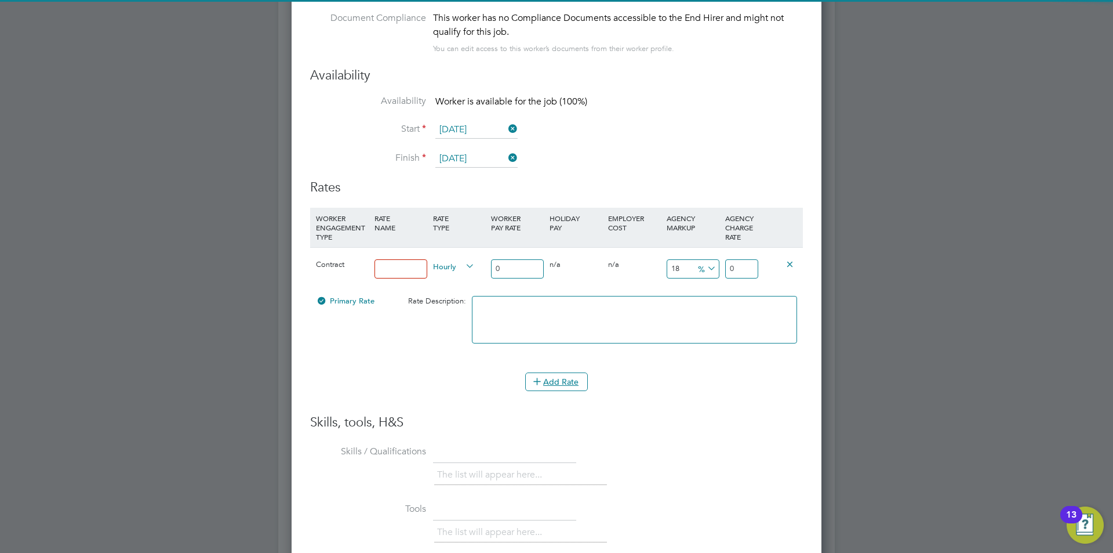
click at [410, 270] on input at bounding box center [401, 268] width 53 height 19
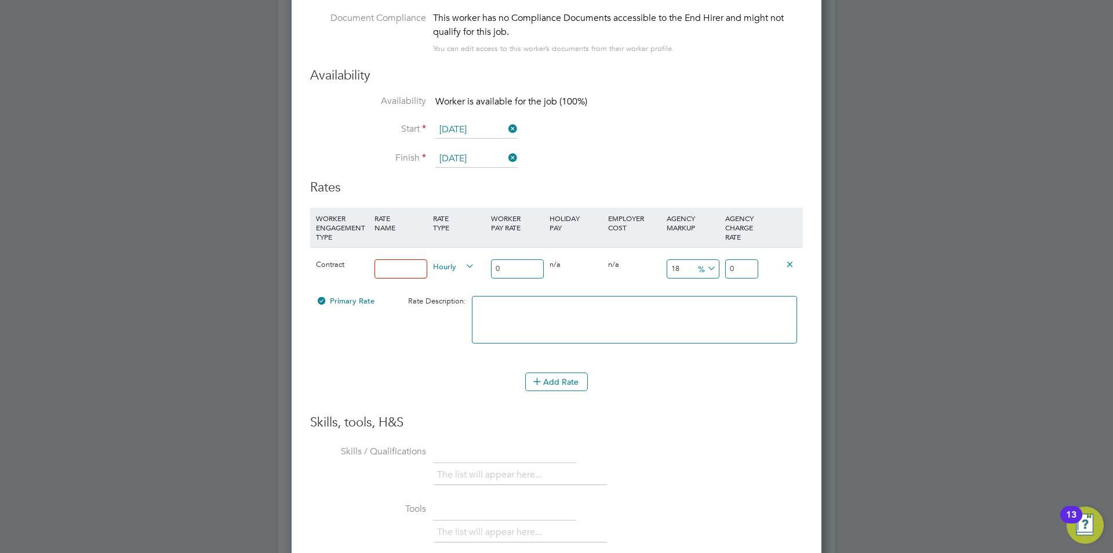
type input "basic"
drag, startPoint x: 510, startPoint y: 265, endPoint x: 455, endPoint y: 261, distance: 55.8
click at [455, 261] on div "Contract basic Hourly 0 0 n/a 0 n/a 18 0 % 0" at bounding box center [556, 268] width 493 height 43
type input "3"
type input "3.54"
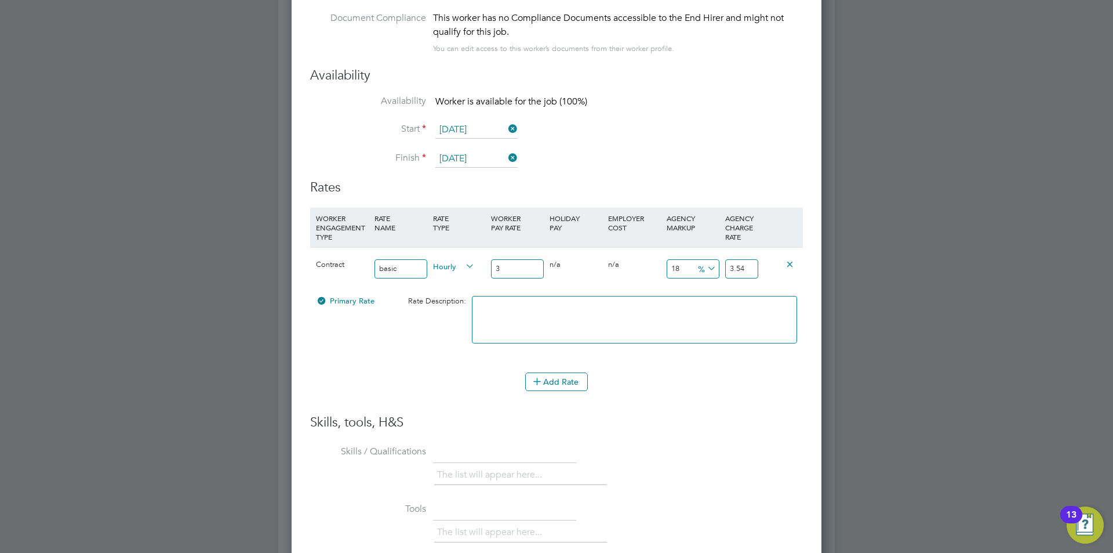
type input "35"
type input "41.3"
type input "35"
click at [699, 266] on span "%" at bounding box center [706, 268] width 24 height 13
click at [705, 291] on li "£" at bounding box center [707, 296] width 28 height 15
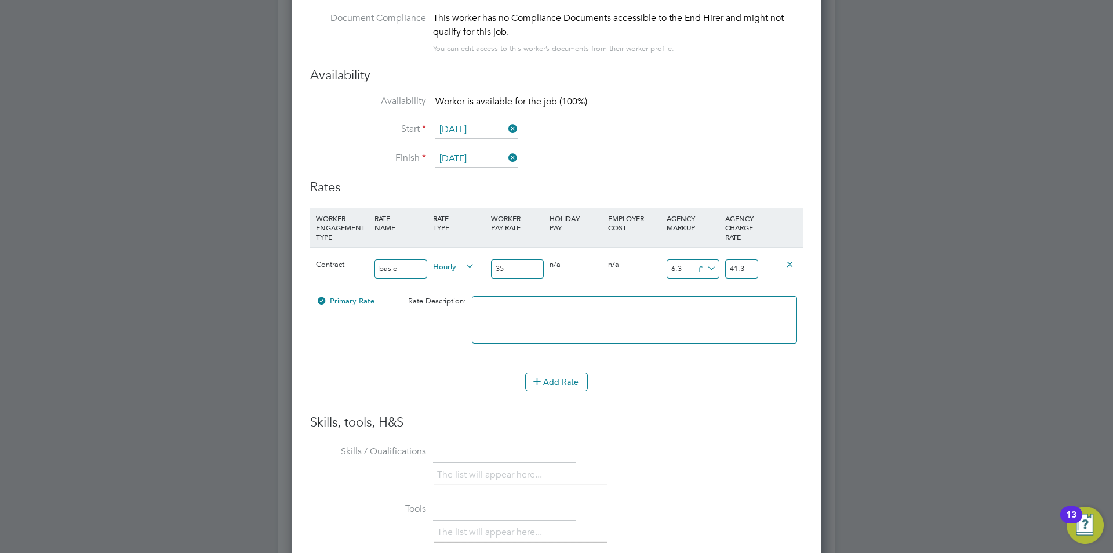
drag, startPoint x: 688, startPoint y: 268, endPoint x: 637, endPoint y: 259, distance: 51.3
click at [653, 267] on div "Contract basic Hourly 35 0 n/a 0 n/a 18 6.3 £ 41.3" at bounding box center [556, 268] width 493 height 43
type input "1"
type input "36"
type input "11"
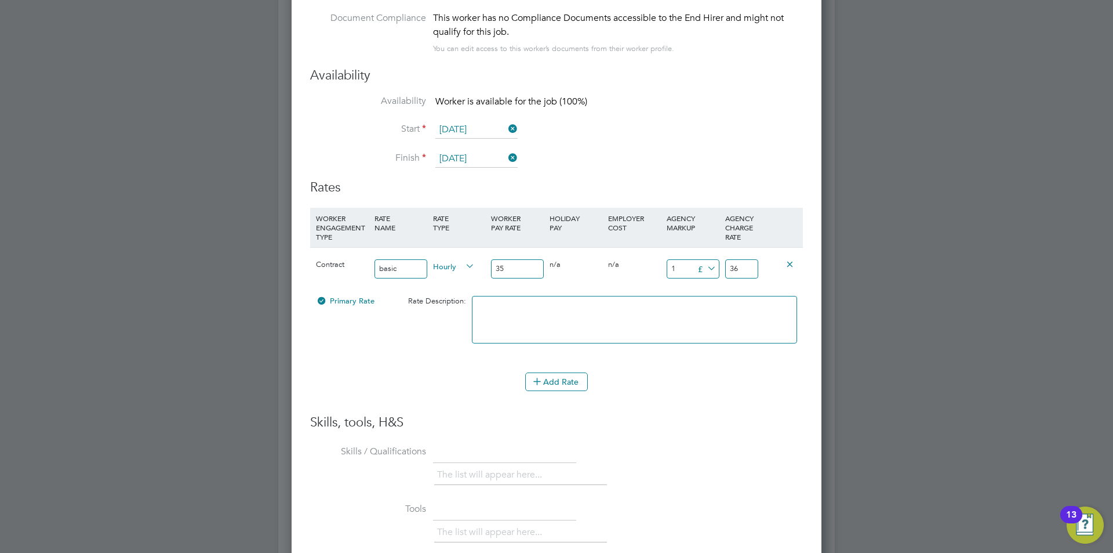
type input "46"
type input "11.5"
type input "46.5"
type input "11.5"
click at [535, 377] on icon at bounding box center [537, 380] width 9 height 9
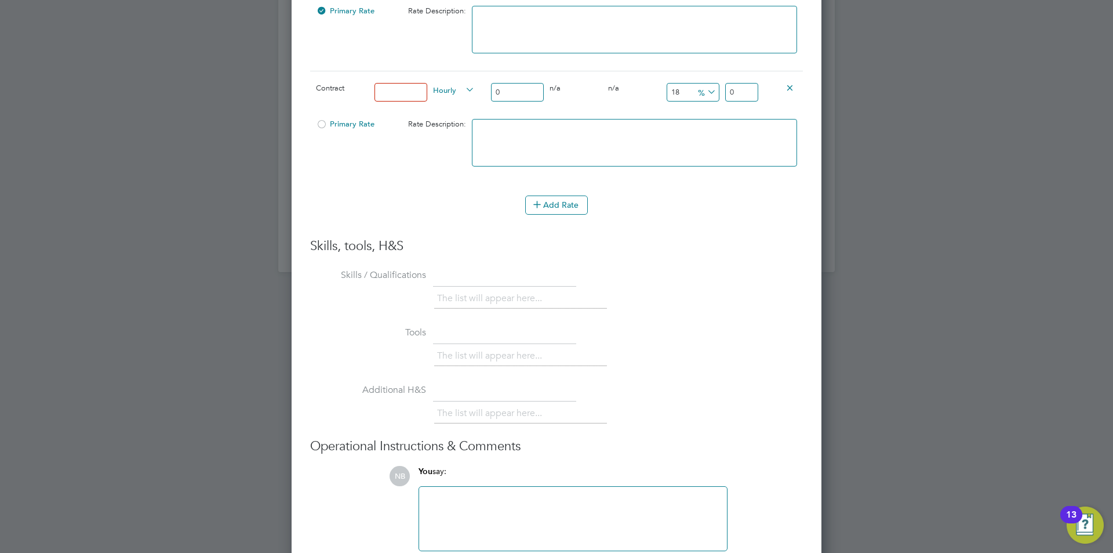
click at [790, 85] on icon at bounding box center [790, 87] width 9 height 9
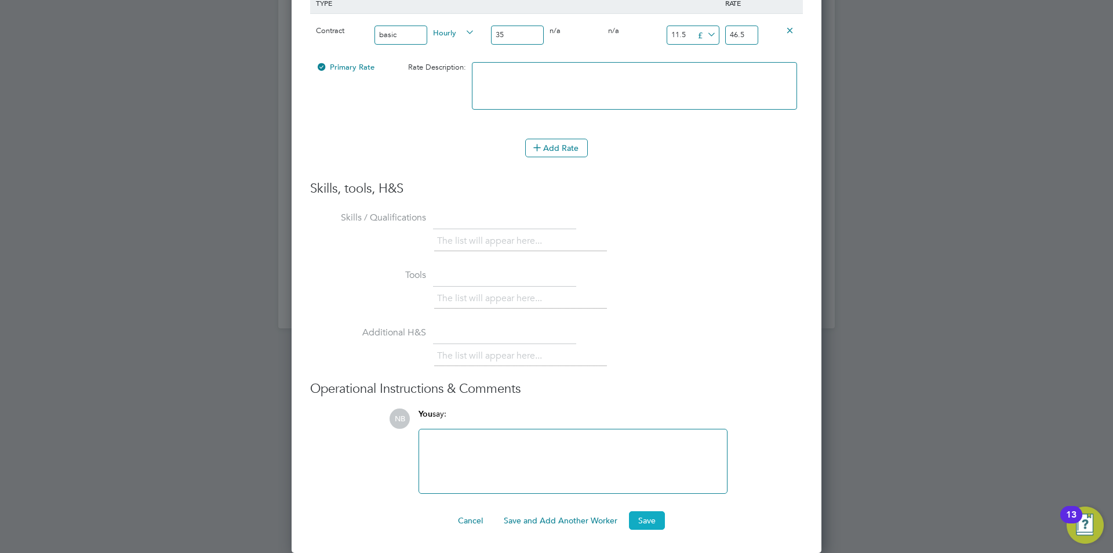
click at [648, 517] on button "Save" at bounding box center [647, 520] width 36 height 19
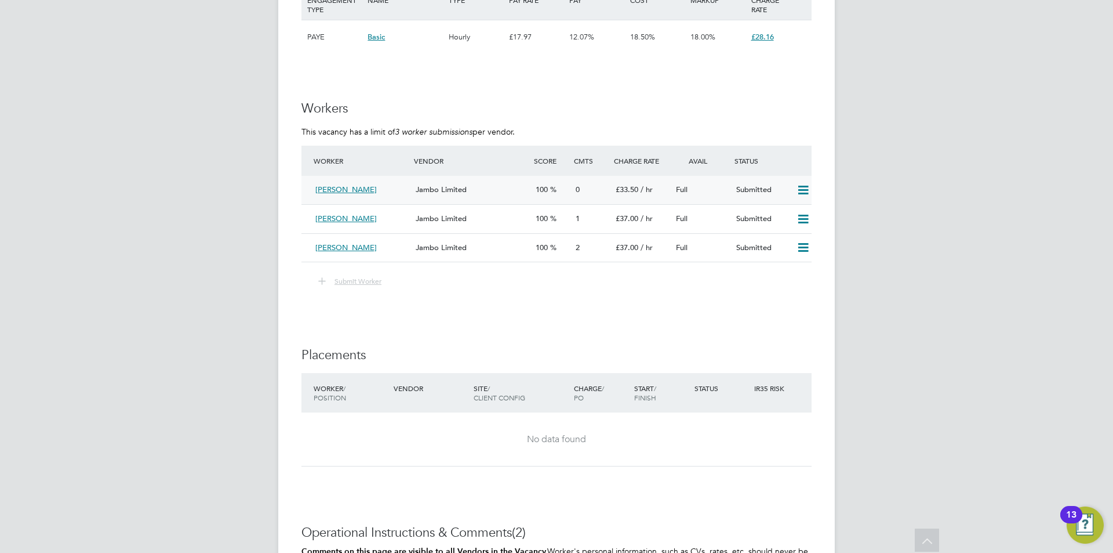
click at [501, 190] on div "Jambo Limited" at bounding box center [471, 189] width 120 height 19
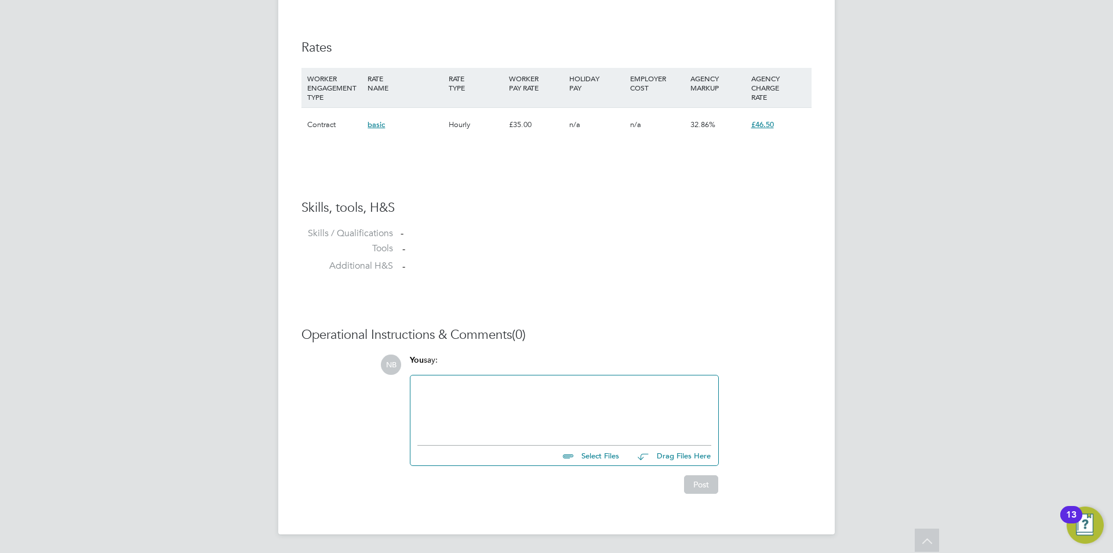
click at [605, 458] on input "file" at bounding box center [625, 453] width 174 height 16
type input "C:\fakepath\Faith - Pastoral.docx"
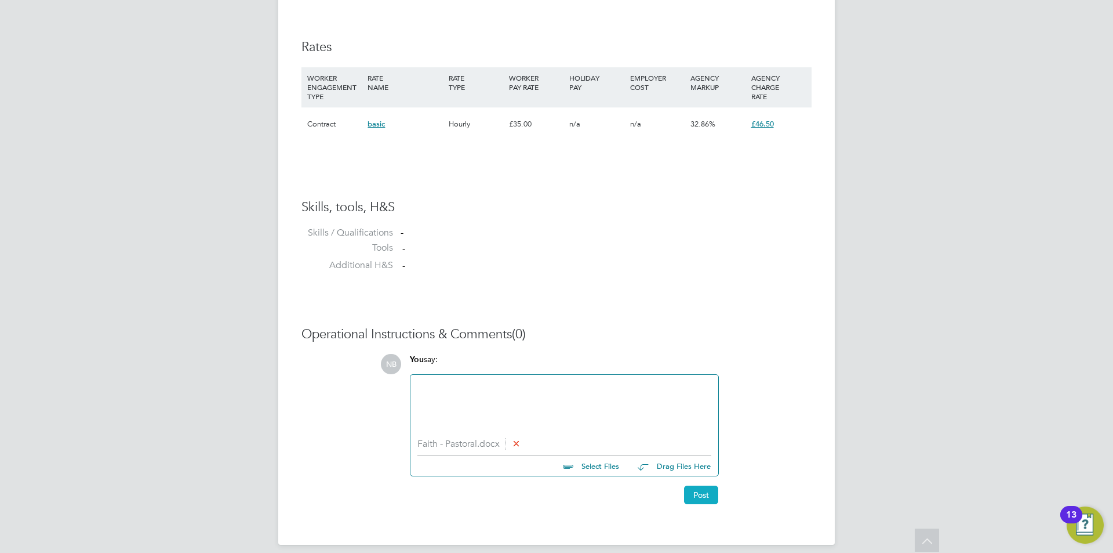
click at [698, 492] on button "Post" at bounding box center [701, 494] width 34 height 19
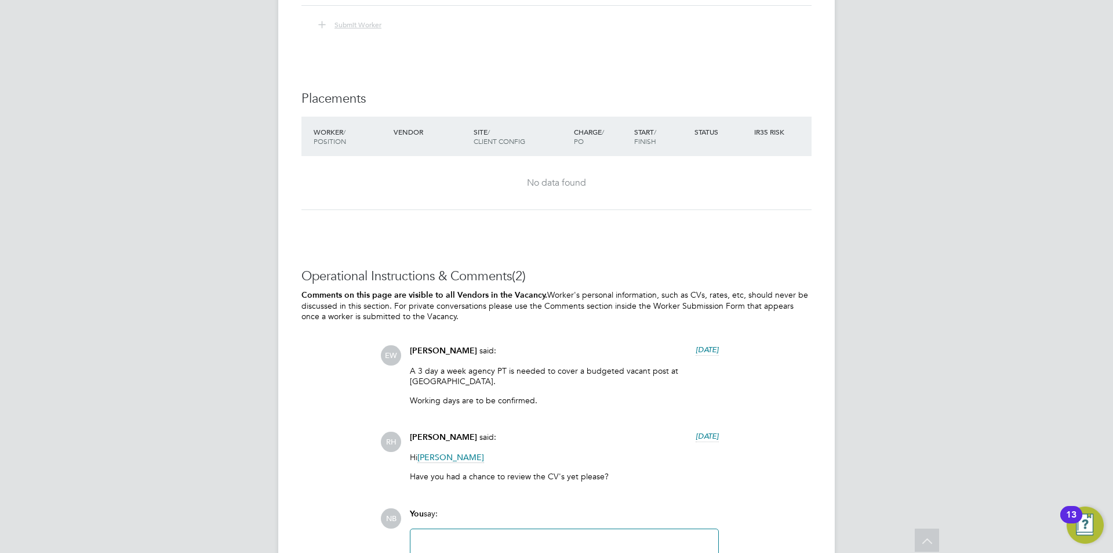
scroll to position [2402, 0]
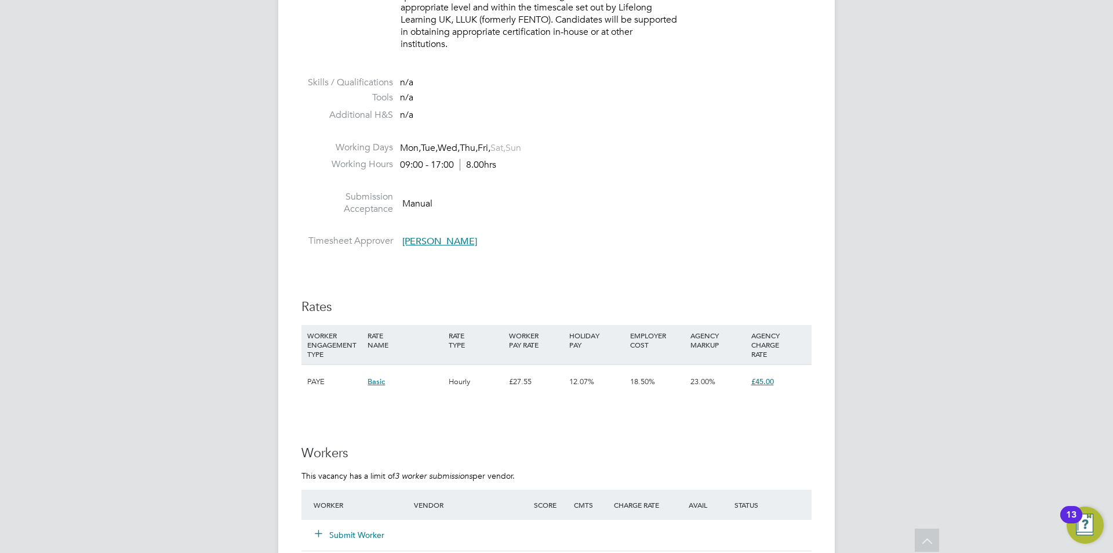
scroll to position [1856, 0]
